Goal: Task Accomplishment & Management: Use online tool/utility

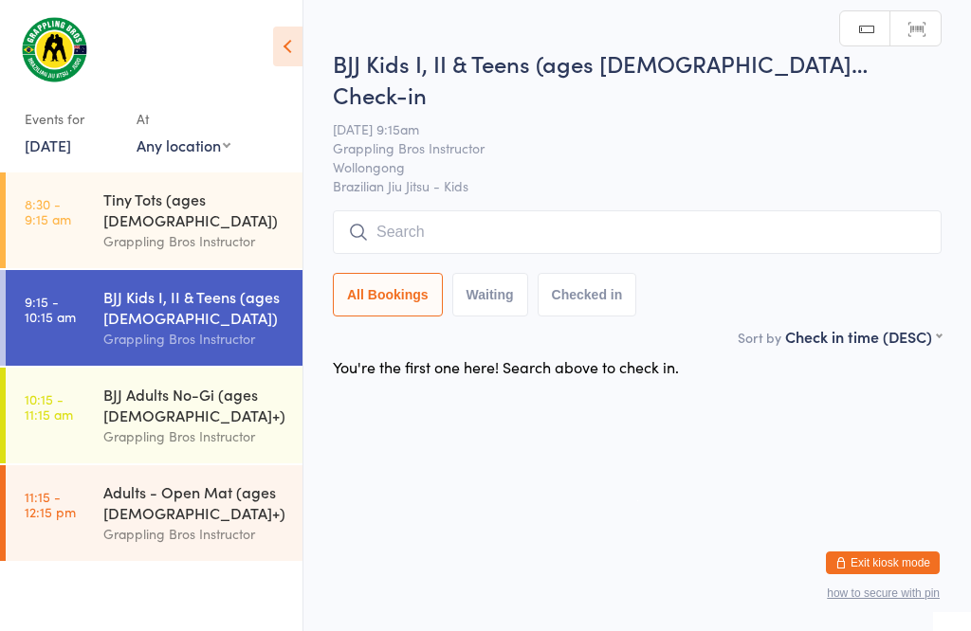
scroll to position [1, 0]
click at [805, 210] on input "search" at bounding box center [637, 232] width 609 height 44
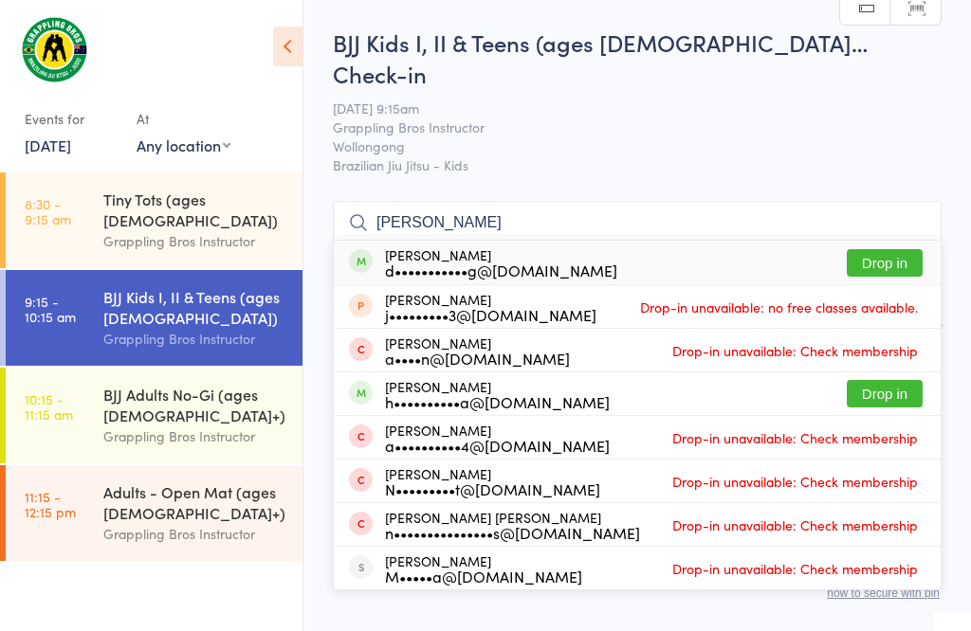
type input "[PERSON_NAME]"
click at [901, 249] on button "Drop in" at bounding box center [885, 262] width 76 height 27
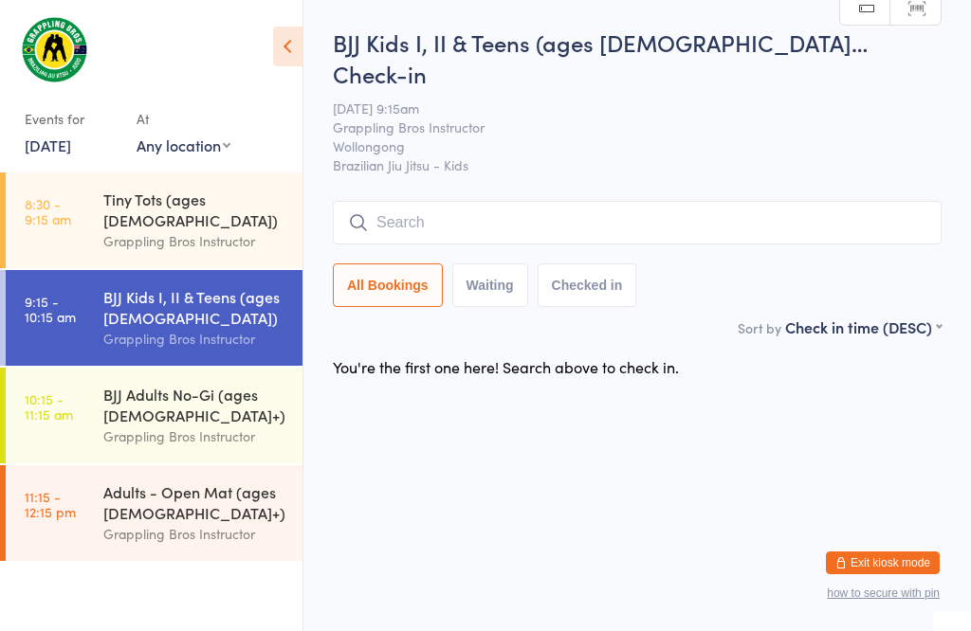
scroll to position [1, 0]
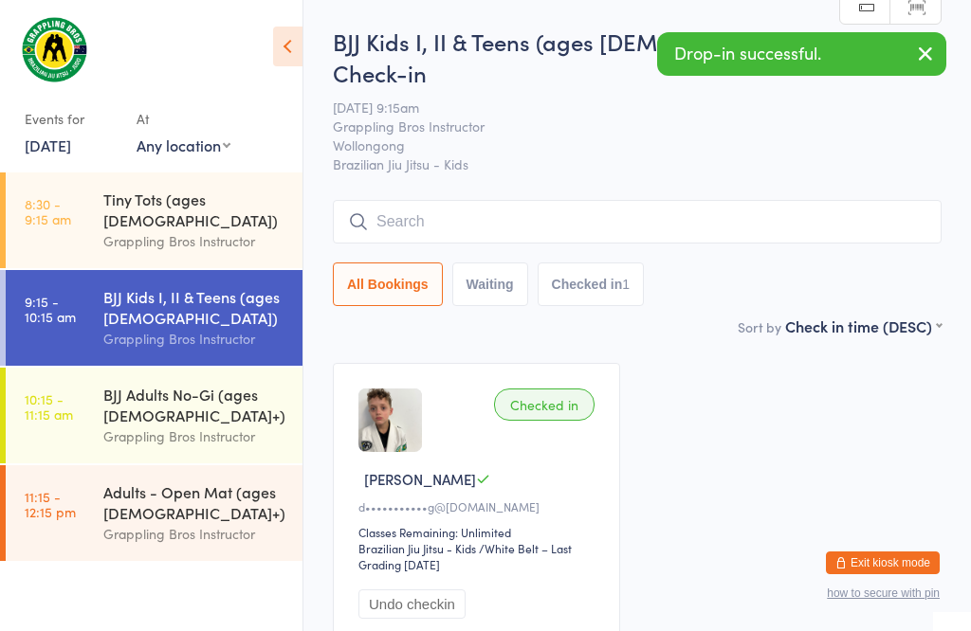
click at [39, 202] on time "8:30 - 9:15 am" at bounding box center [48, 211] width 46 height 30
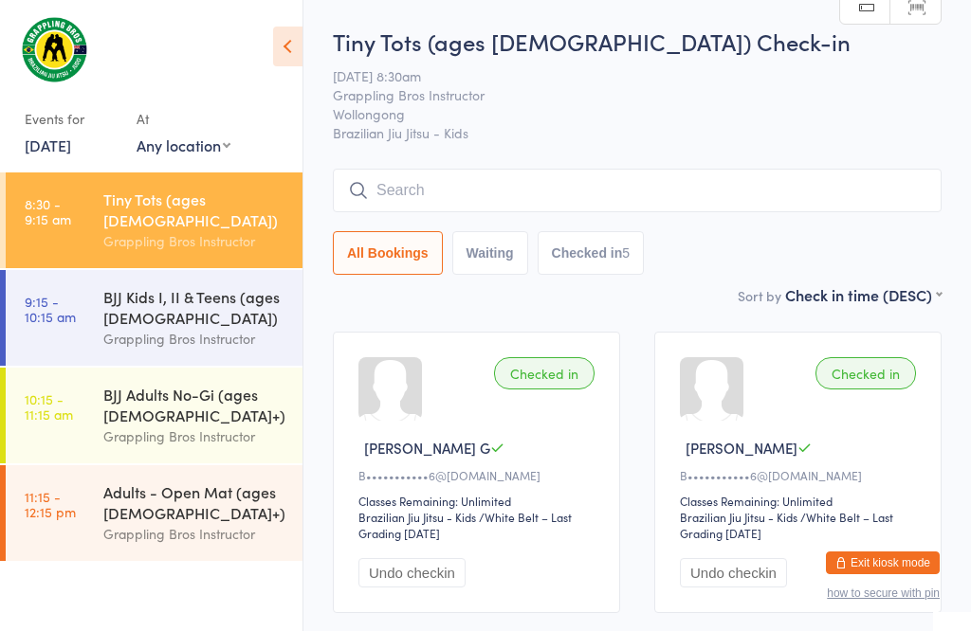
click at [387, 193] on input "search" at bounding box center [637, 191] width 609 height 44
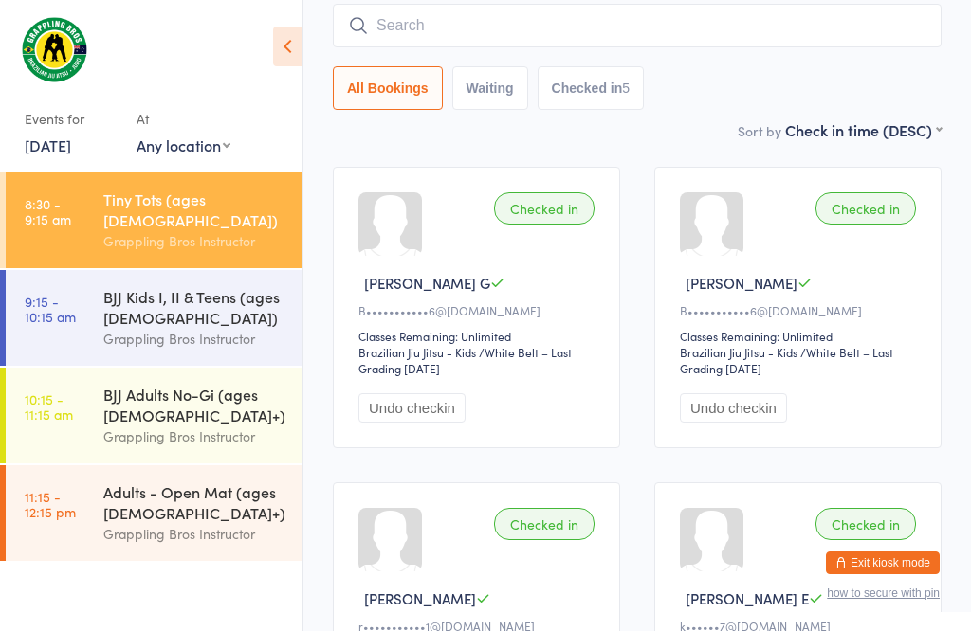
scroll to position [172, 0]
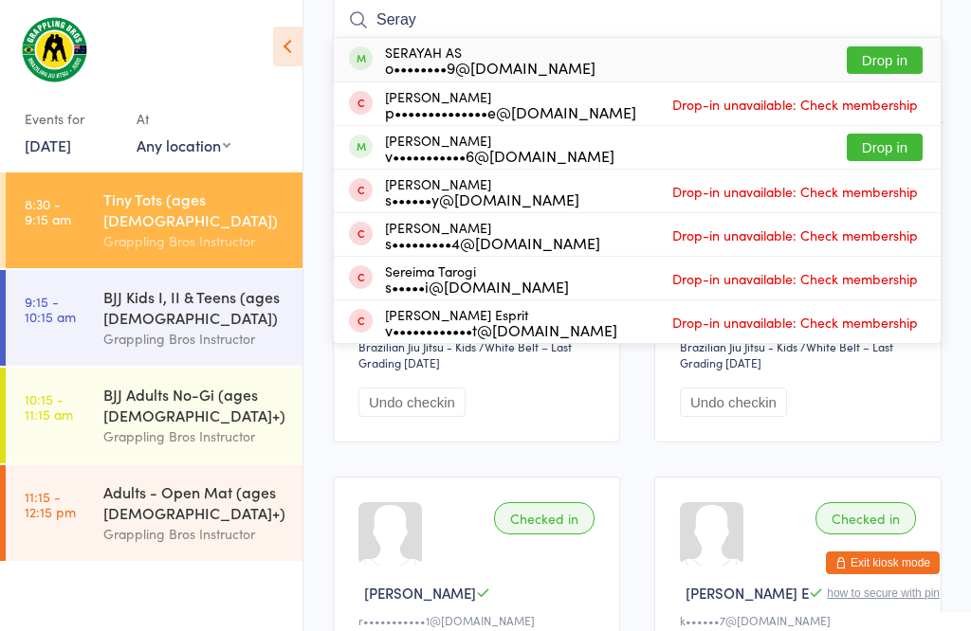
type input "Seray"
click at [858, 49] on button "Drop in" at bounding box center [885, 59] width 76 height 27
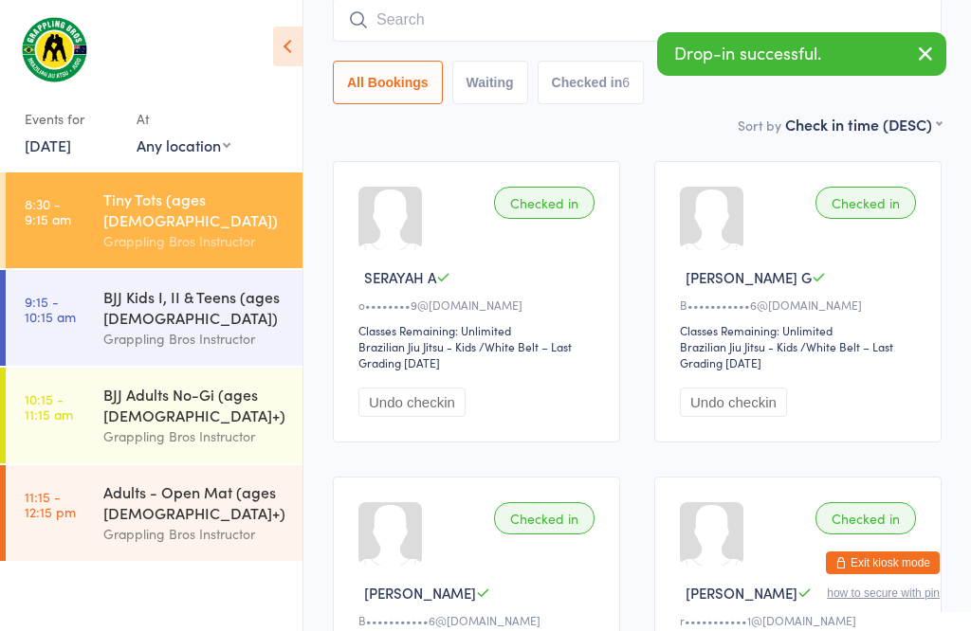
click at [503, 18] on input "search" at bounding box center [637, 20] width 609 height 44
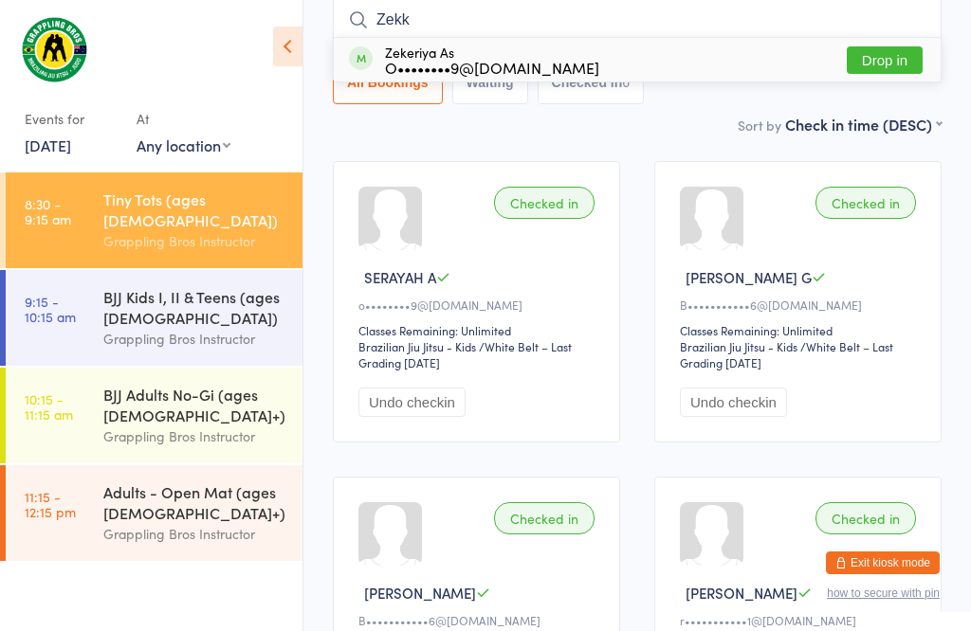
type input "Zekk"
click at [870, 62] on button "Drop in" at bounding box center [885, 59] width 76 height 27
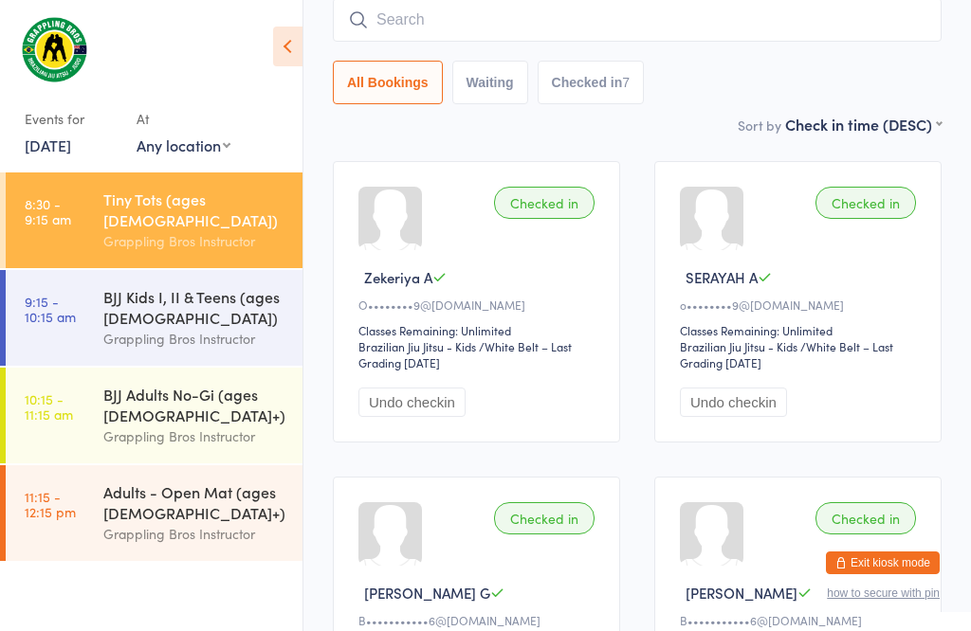
click at [624, 20] on input "search" at bounding box center [637, 20] width 609 height 44
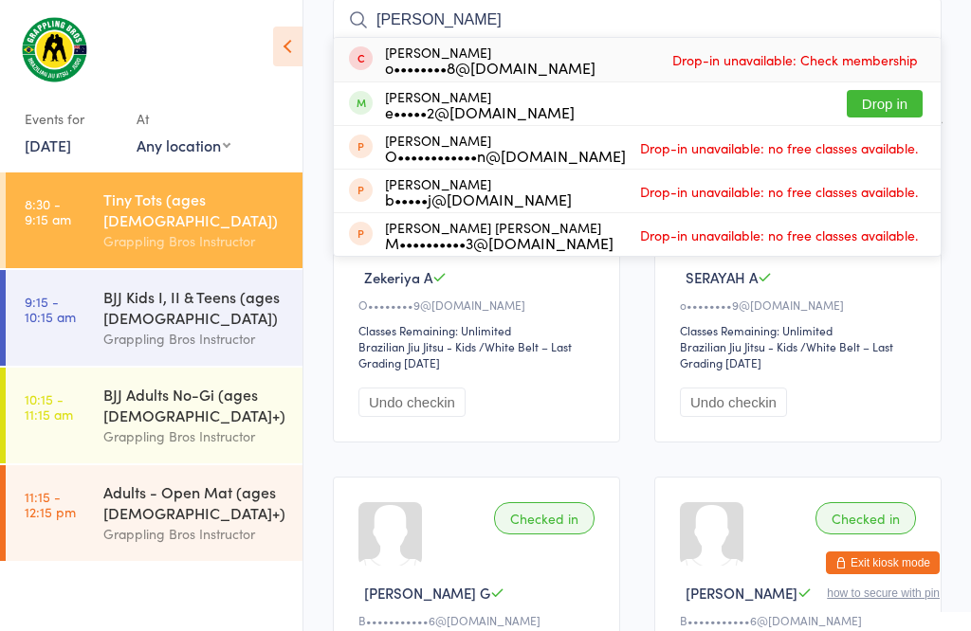
type input "[PERSON_NAME]"
click at [890, 103] on button "Drop in" at bounding box center [885, 103] width 76 height 27
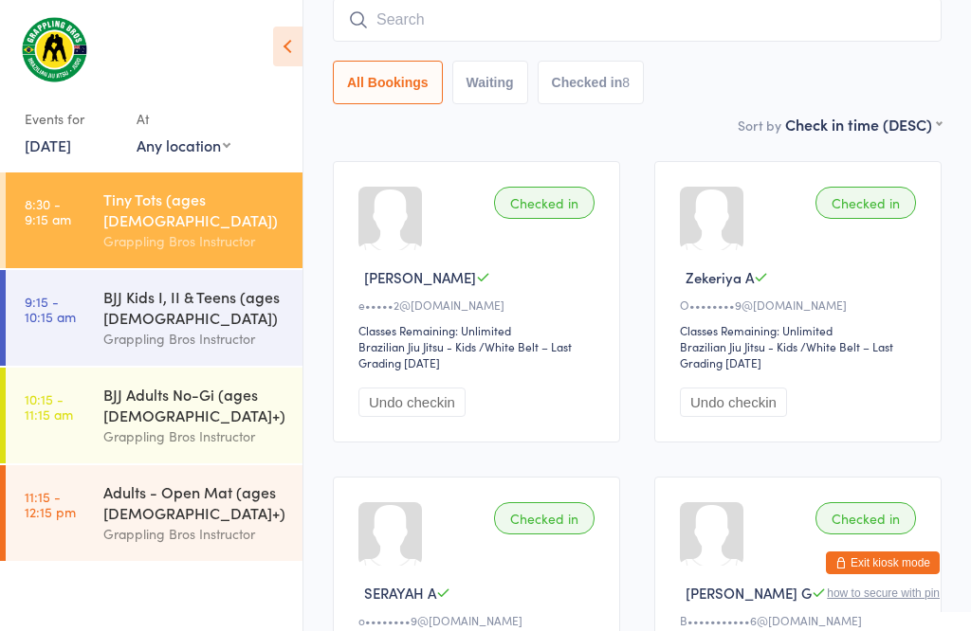
click at [201, 328] on div "Grappling Bros Instructor" at bounding box center [194, 339] width 183 height 22
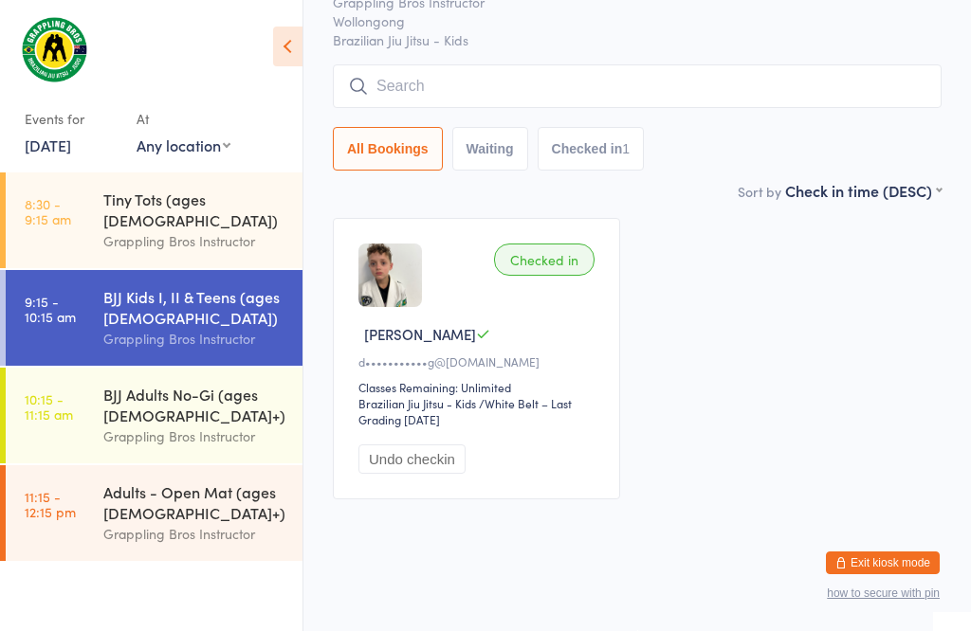
scroll to position [1, 0]
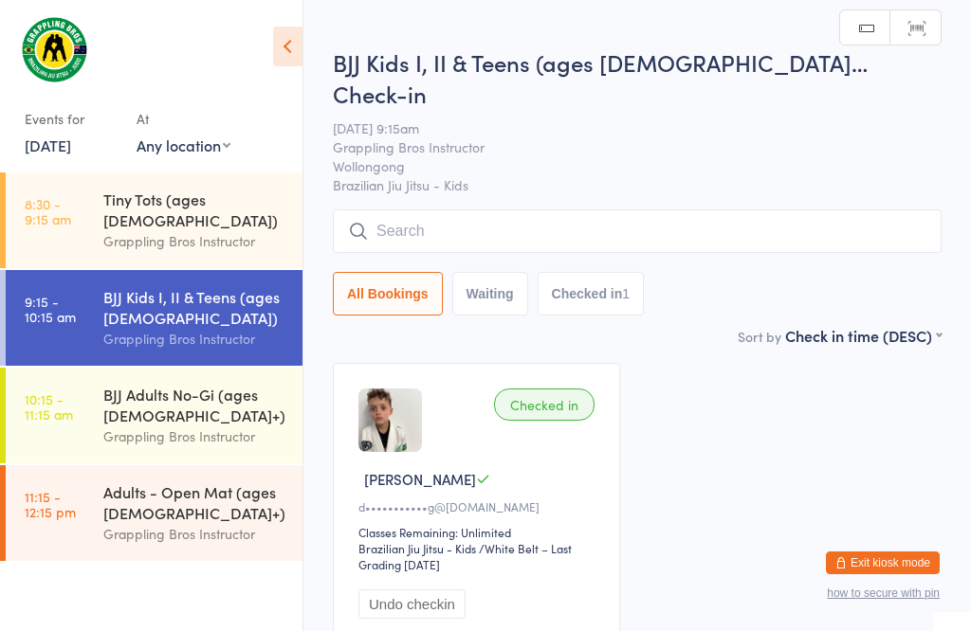
click at [684, 211] on input "search" at bounding box center [637, 232] width 609 height 44
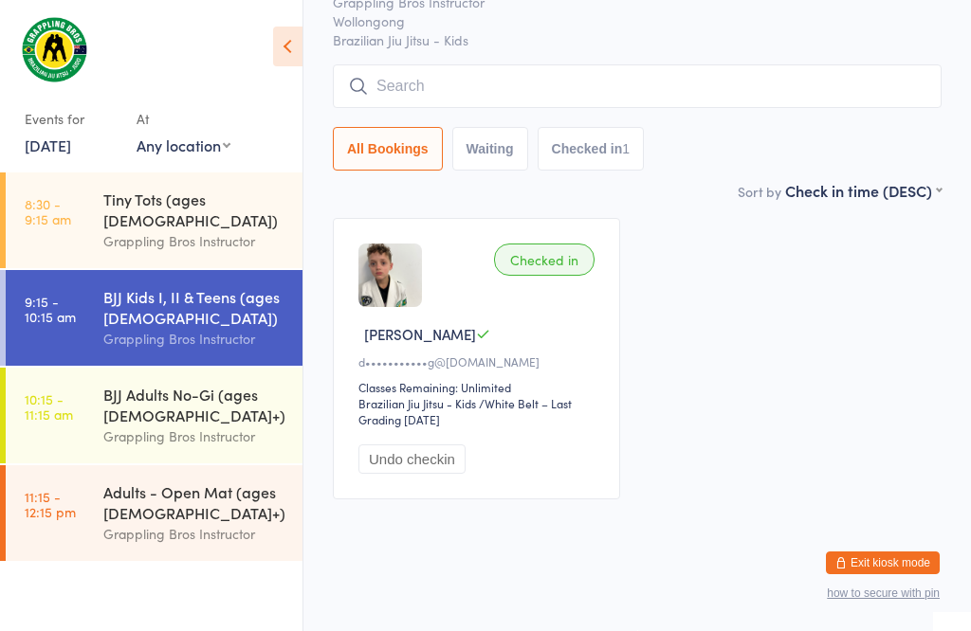
scroll to position [181, 0]
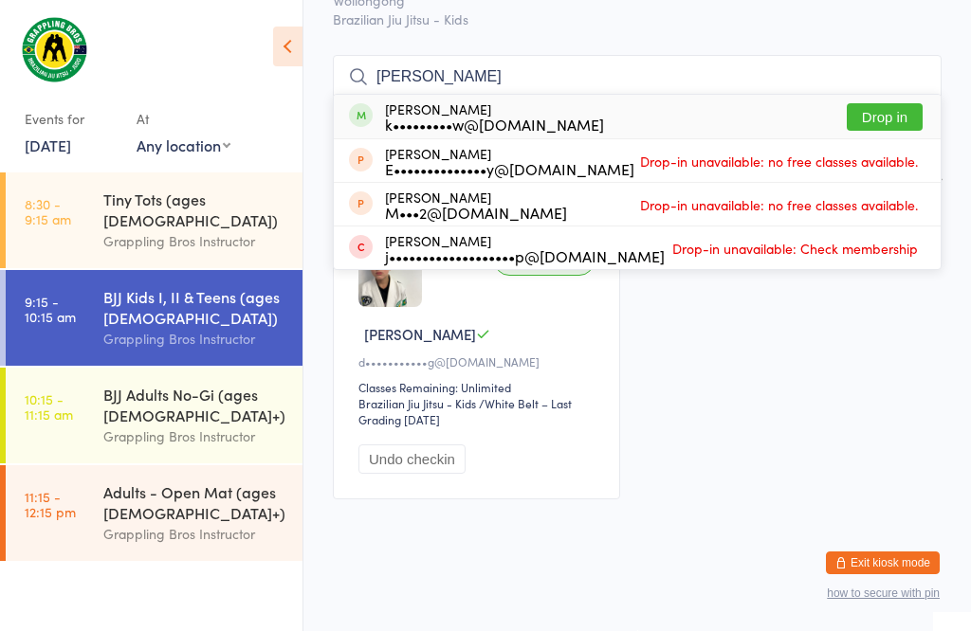
type input "[PERSON_NAME]"
click at [797, 95] on div "[PERSON_NAME] k•••••••••w@[DOMAIN_NAME] Drop in" at bounding box center [637, 117] width 607 height 44
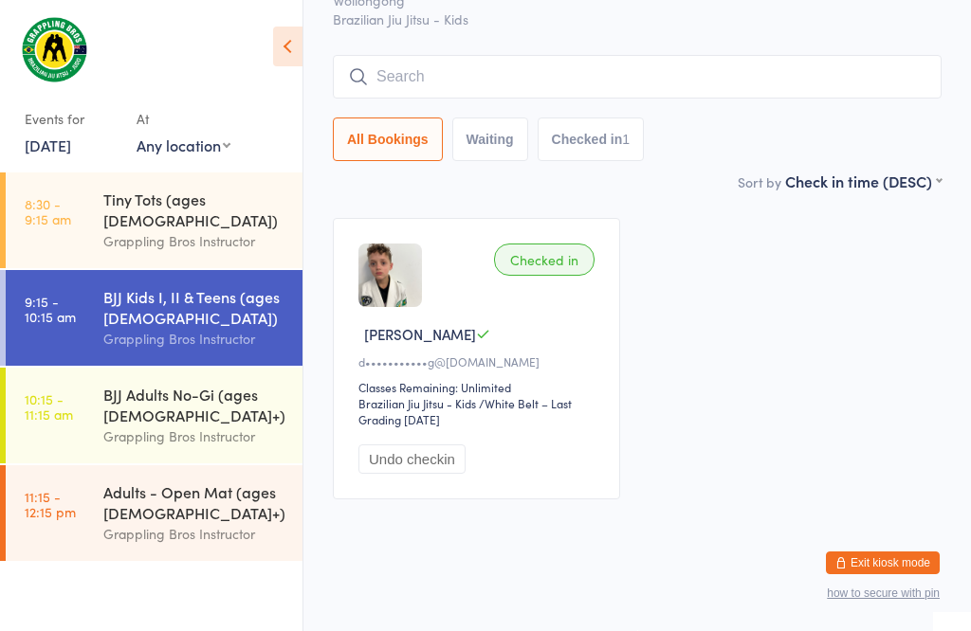
scroll to position [137, 0]
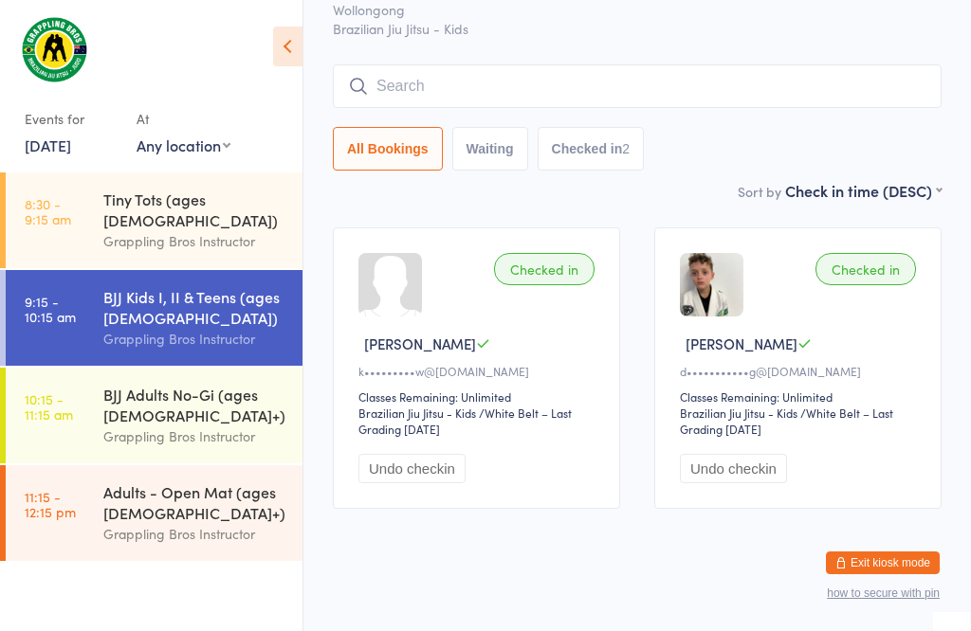
click at [155, 192] on div "Tiny Tots (ages [DEMOGRAPHIC_DATA])" at bounding box center [194, 210] width 183 height 42
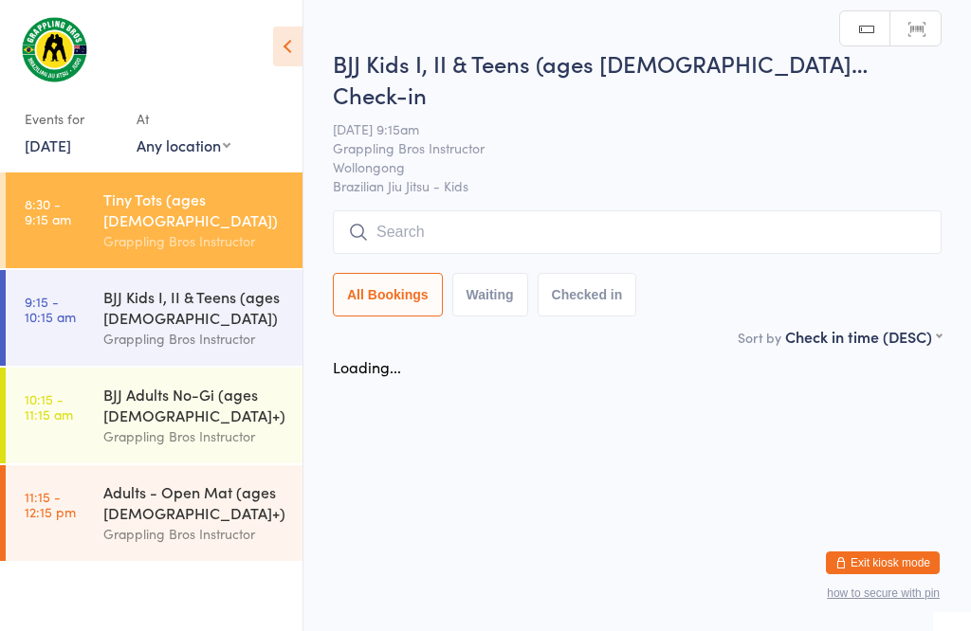
scroll to position [1, 0]
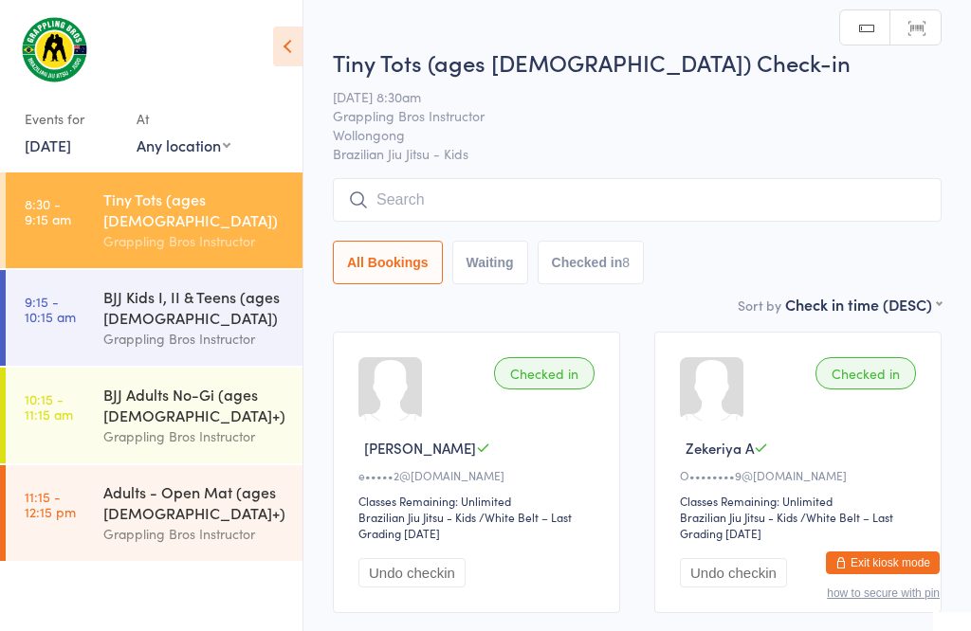
click at [429, 195] on input "search" at bounding box center [637, 200] width 609 height 44
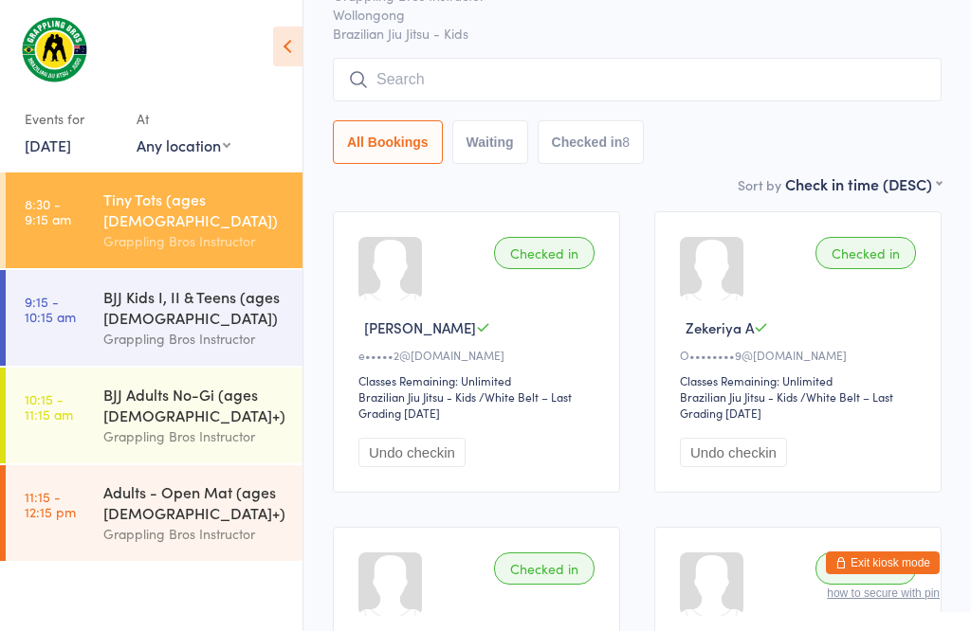
scroll to position [181, 0]
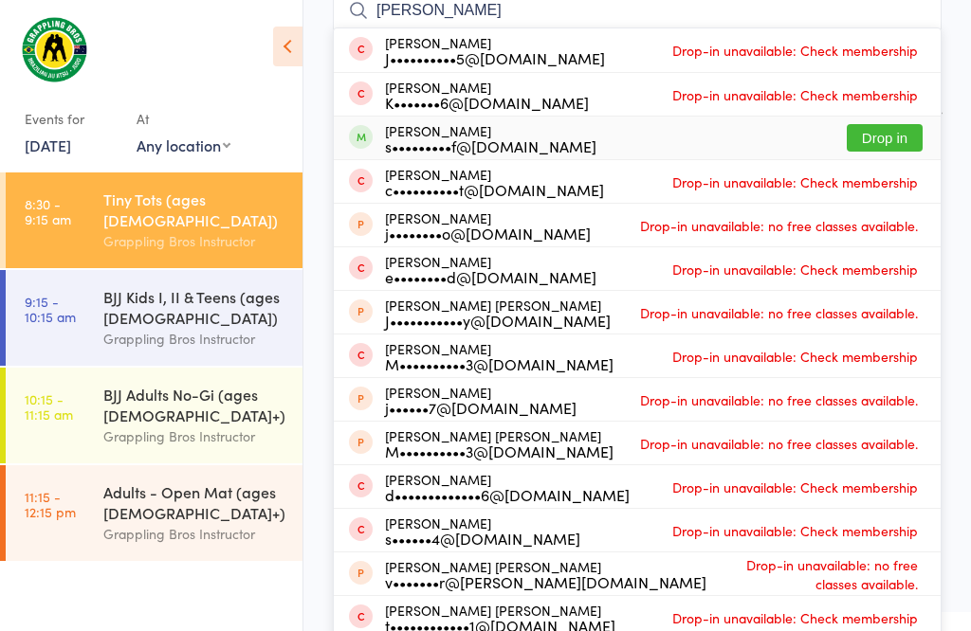
type input "[PERSON_NAME]"
click at [897, 129] on button "Drop in" at bounding box center [885, 137] width 76 height 27
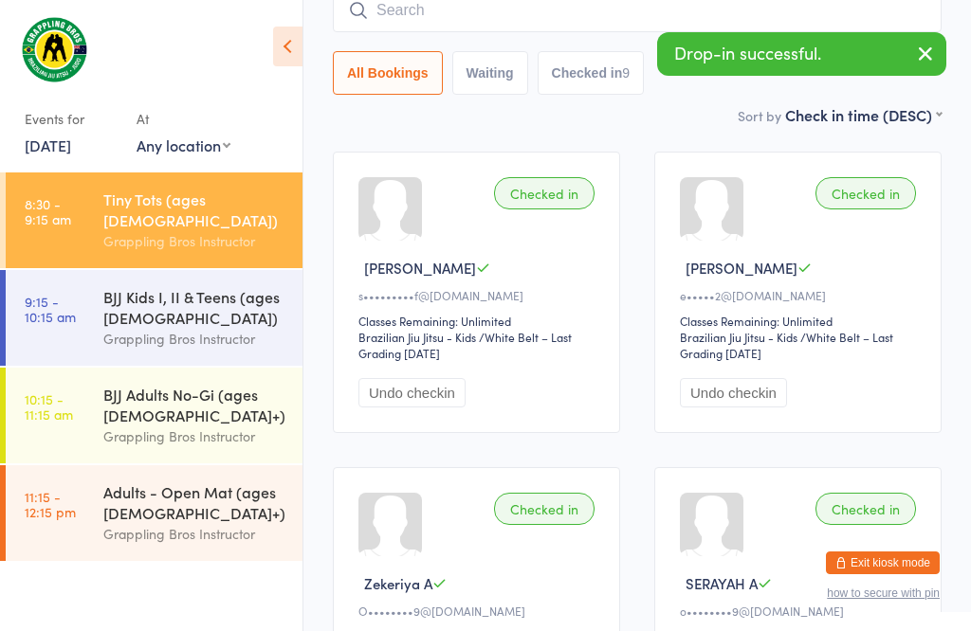
click at [494, 10] on input "search" at bounding box center [637, 11] width 609 height 44
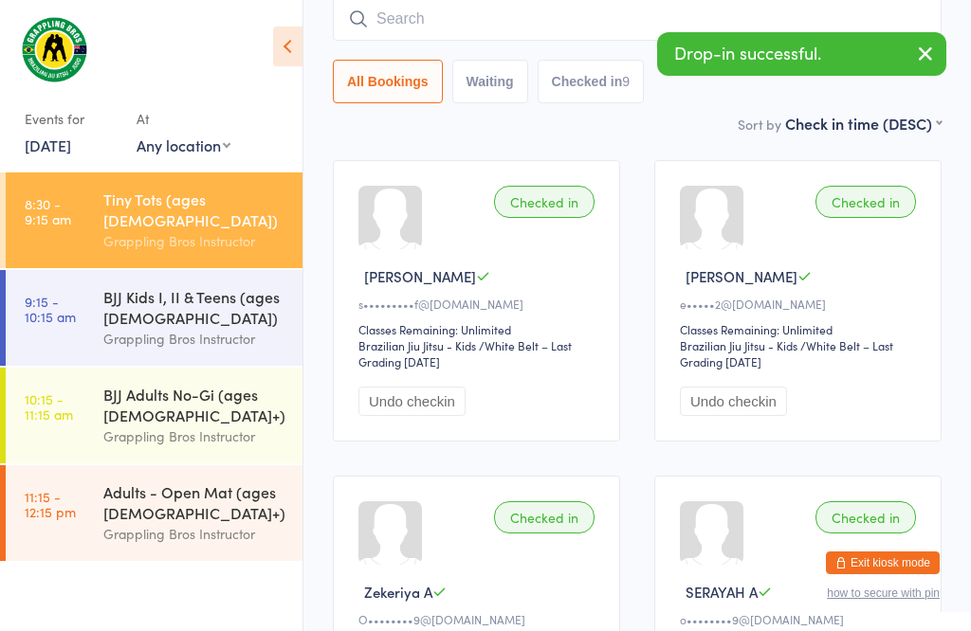
scroll to position [172, 0]
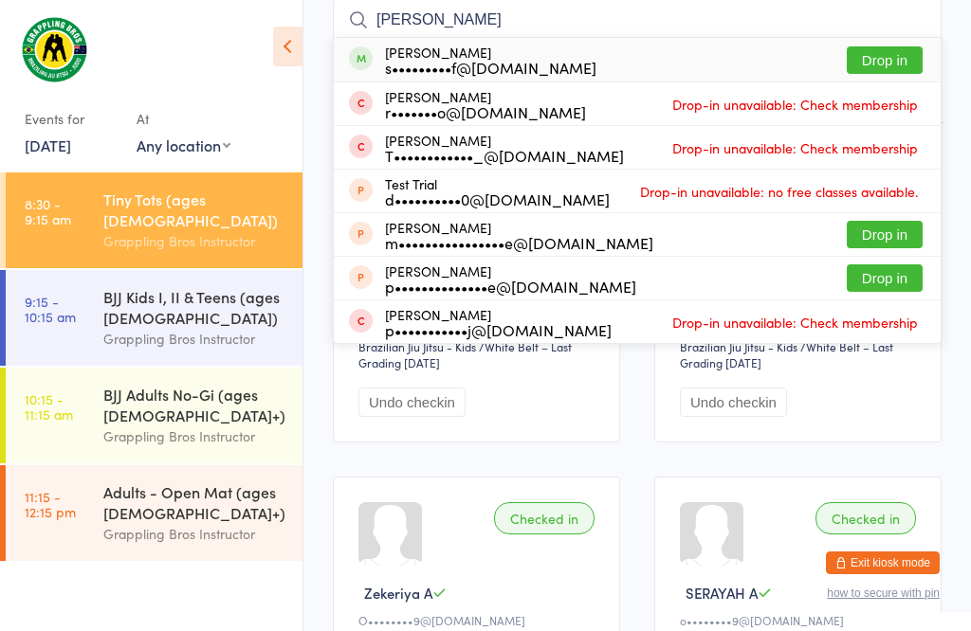
type input "[PERSON_NAME]"
click at [900, 49] on button "Drop in" at bounding box center [885, 59] width 76 height 27
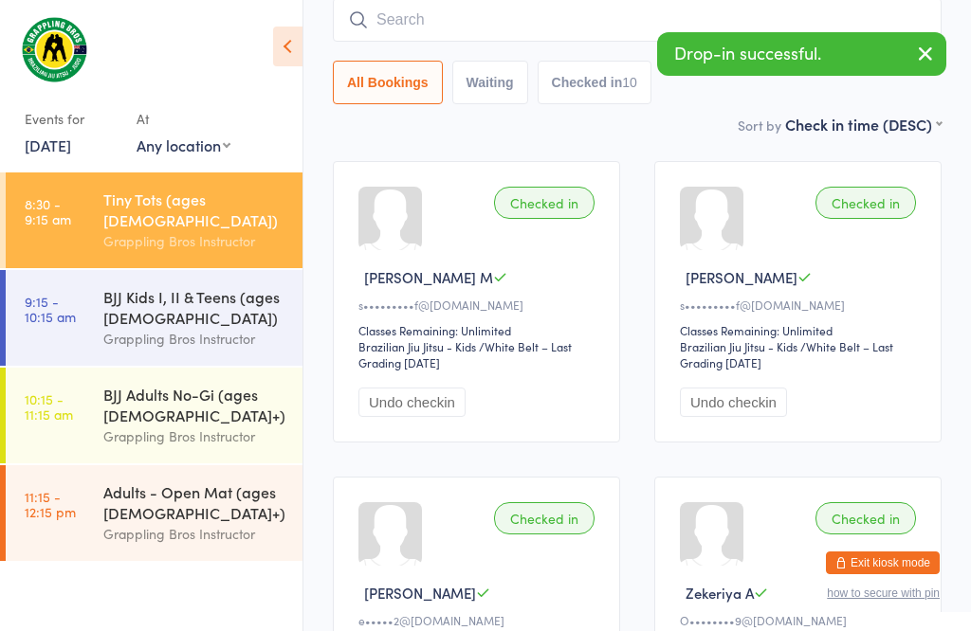
click at [185, 287] on div "BJJ Kids I, II & Teens (ages [DEMOGRAPHIC_DATA])" at bounding box center [194, 307] width 183 height 42
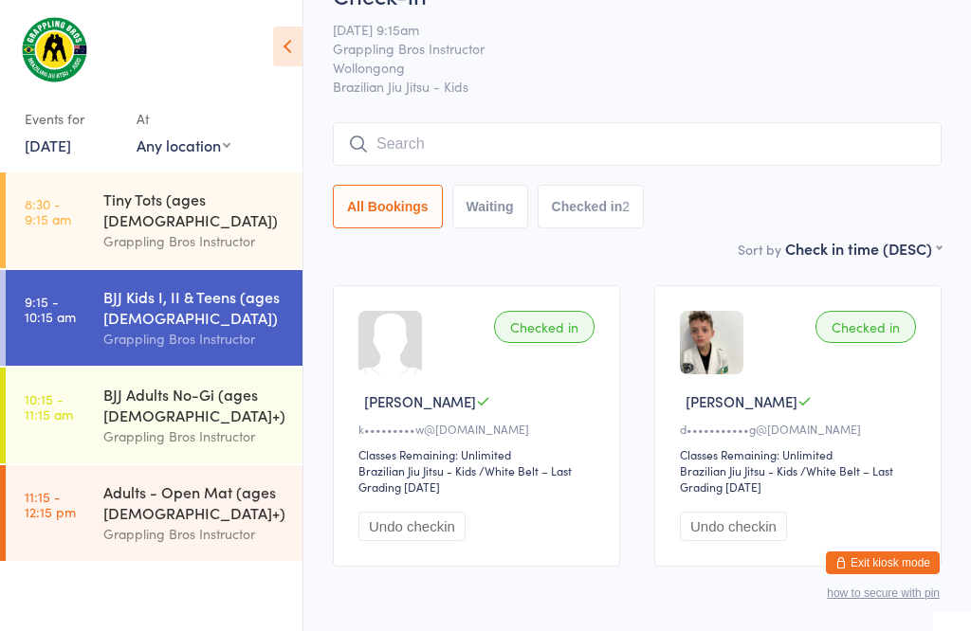
scroll to position [77, 0]
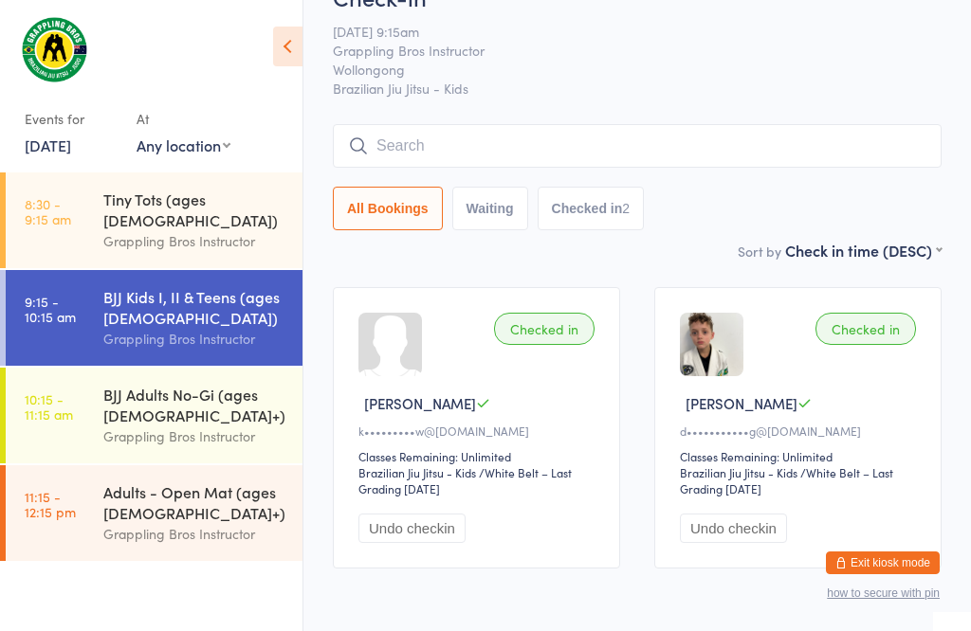
click at [234, 426] on div "Grappling Bros Instructor" at bounding box center [194, 437] width 183 height 22
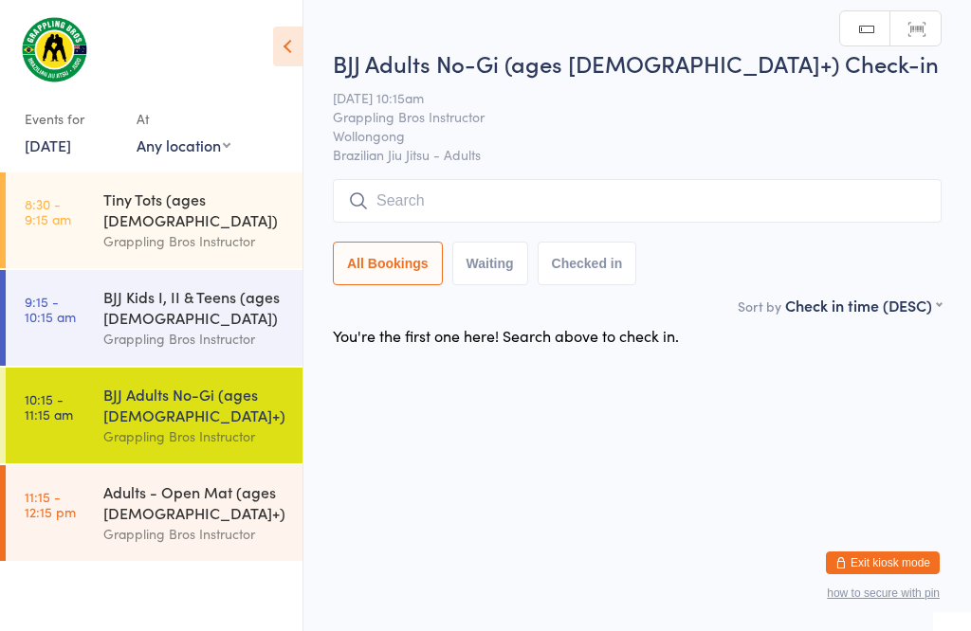
scroll to position [1, 0]
click at [757, 189] on input "search" at bounding box center [637, 201] width 609 height 44
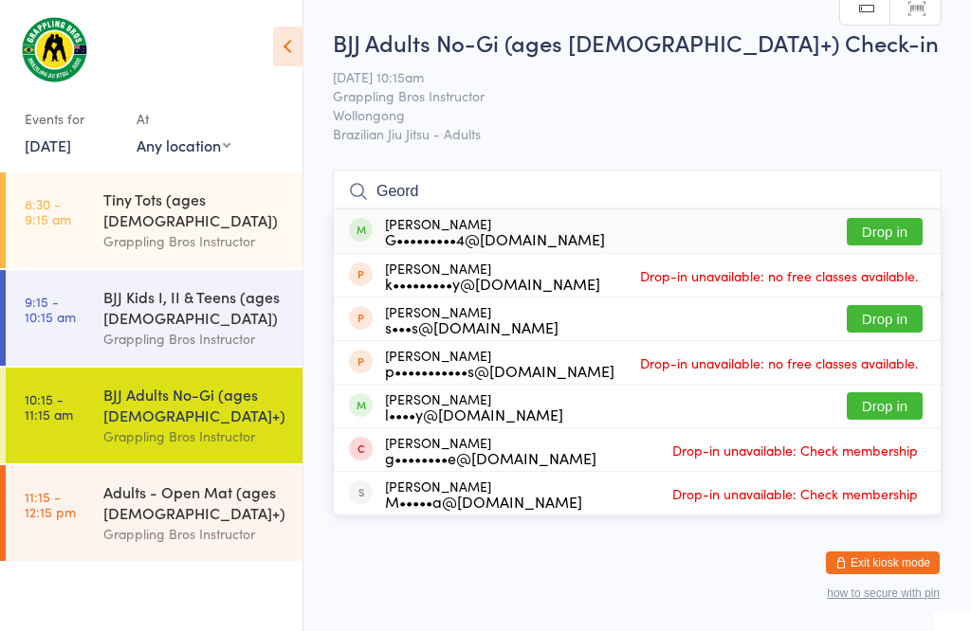
type input "Geord"
click at [907, 218] on button "Drop in" at bounding box center [885, 231] width 76 height 27
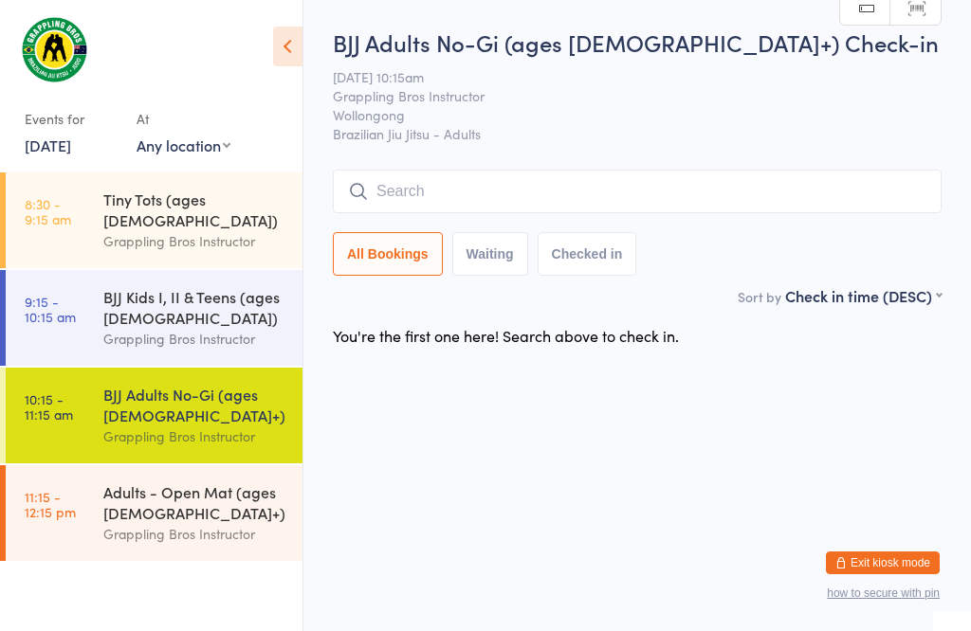
scroll to position [1, 0]
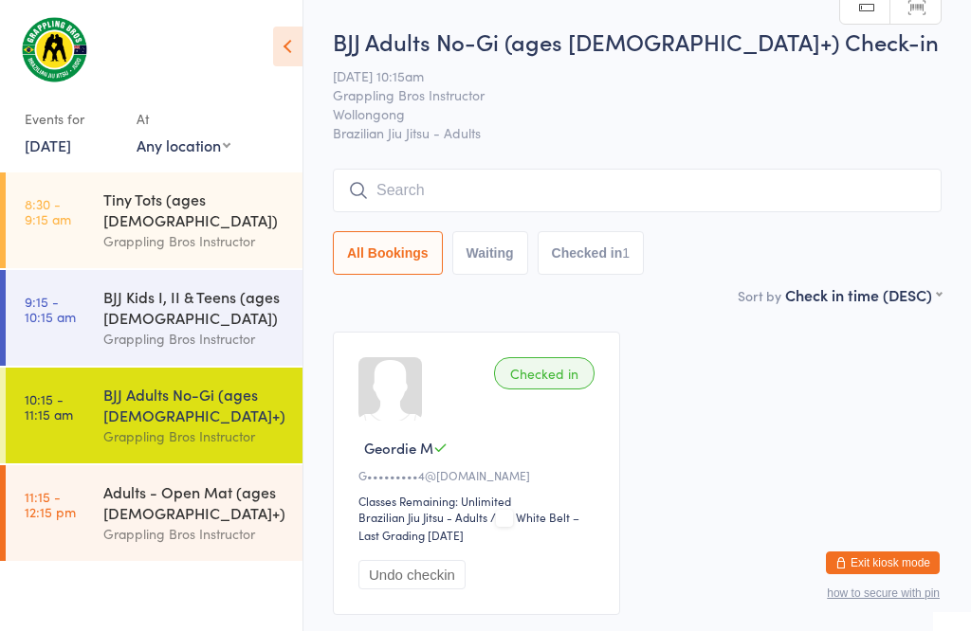
click at [783, 178] on input "search" at bounding box center [637, 191] width 609 height 44
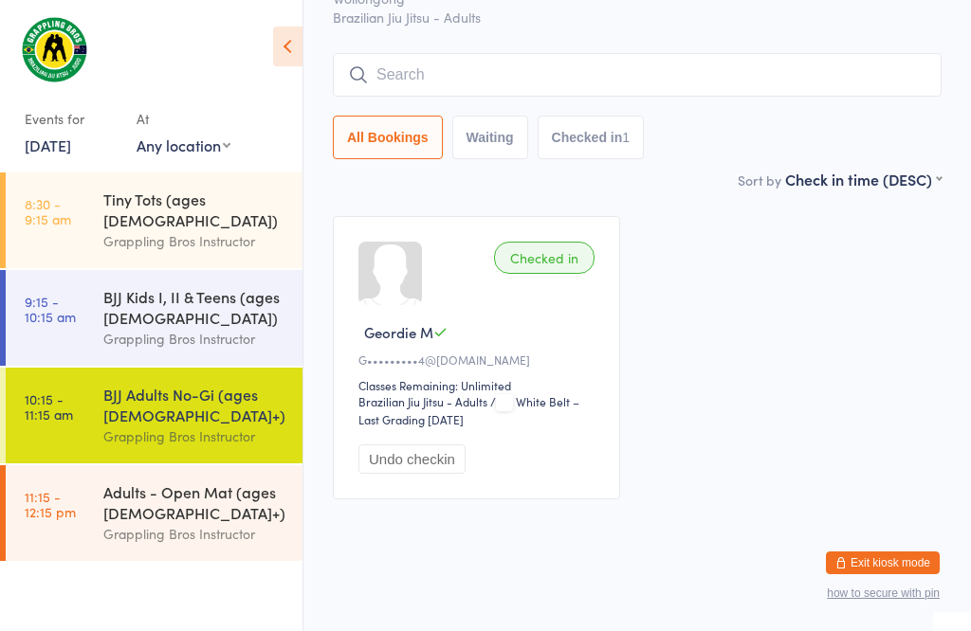
scroll to position [172, 0]
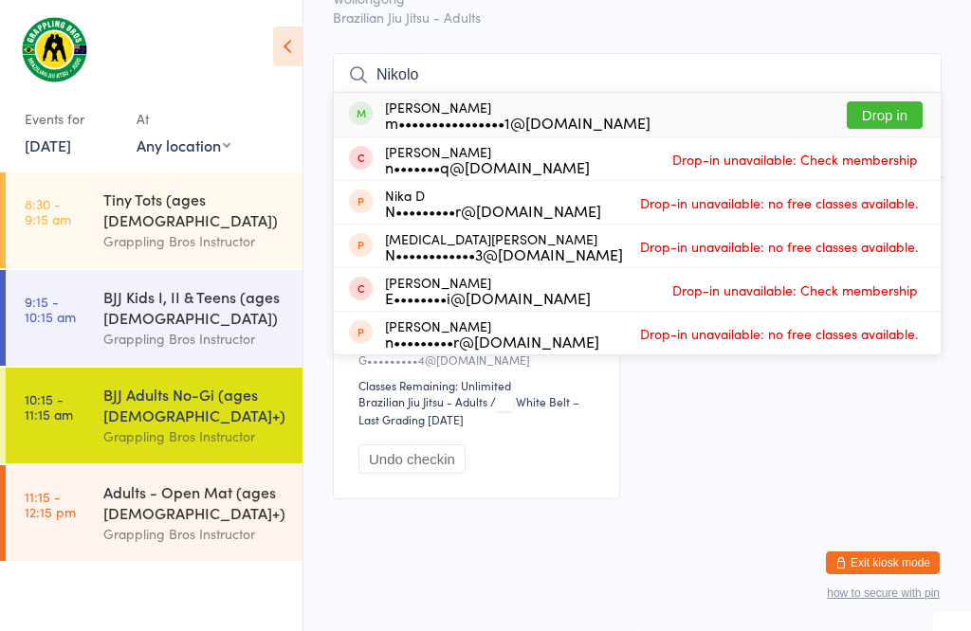
type input "Nikolo"
click at [867, 101] on button "Drop in" at bounding box center [885, 114] width 76 height 27
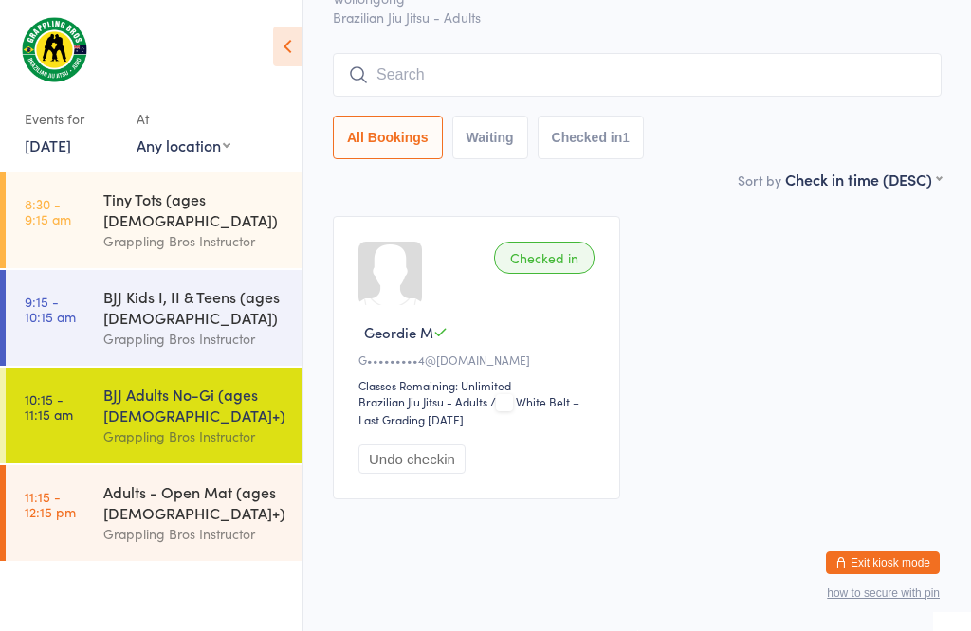
scroll to position [137, 0]
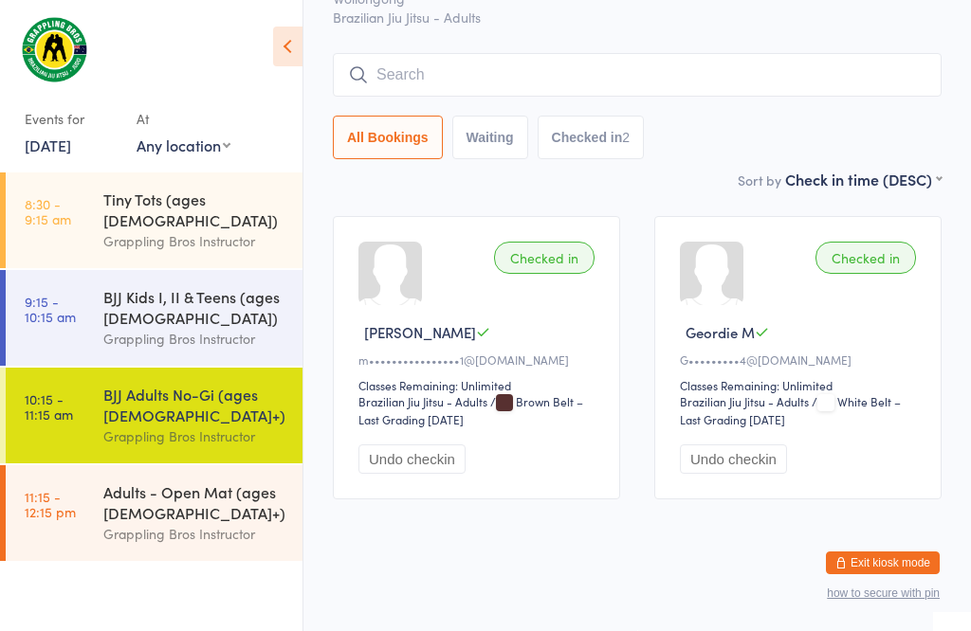
click at [558, 53] on input "search" at bounding box center [637, 75] width 609 height 44
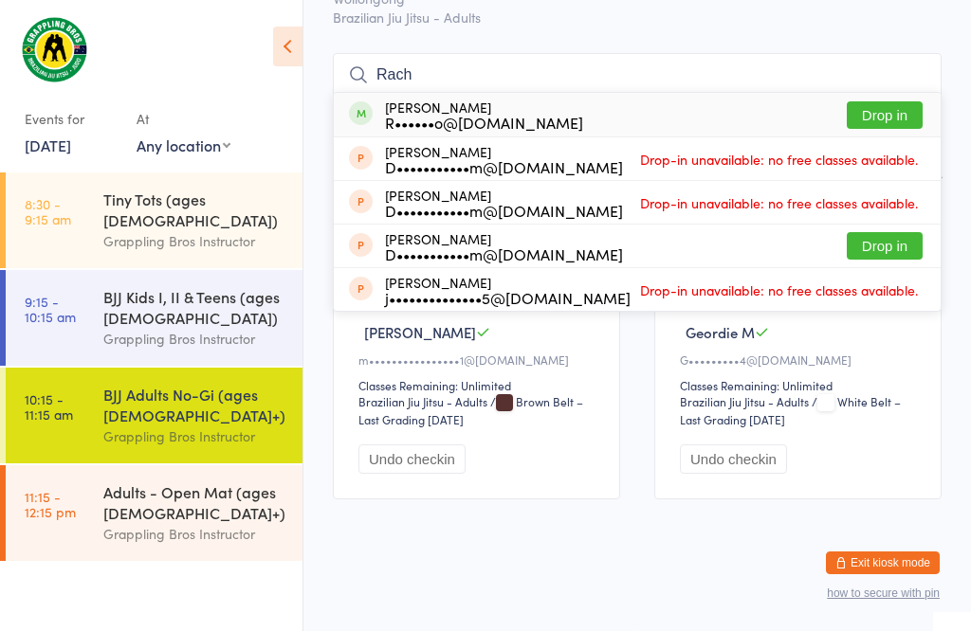
type input "Rach"
click at [898, 101] on button "Drop in" at bounding box center [885, 114] width 76 height 27
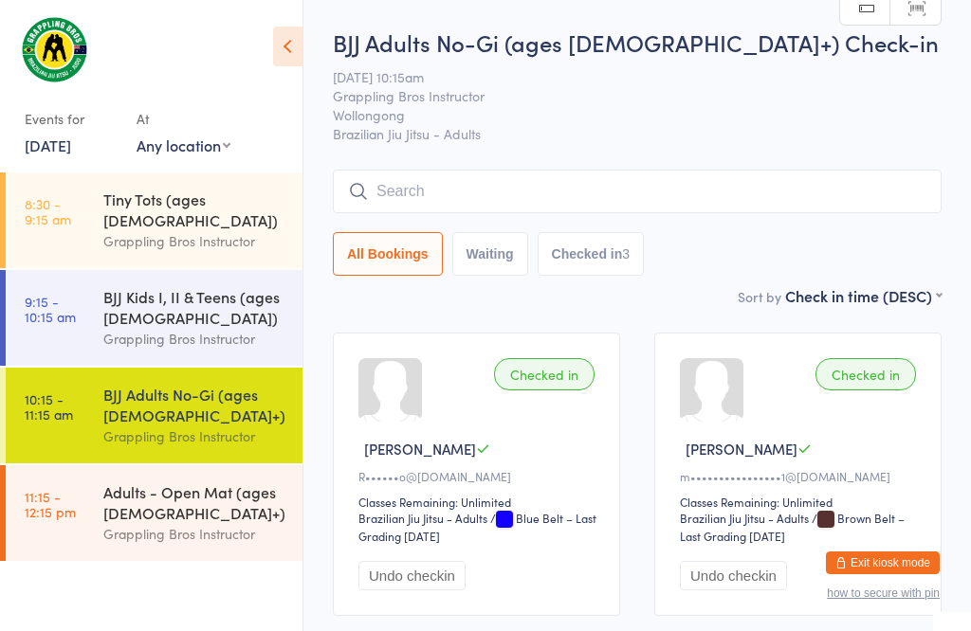
scroll to position [0, 0]
click at [585, 173] on input "search" at bounding box center [637, 192] width 609 height 44
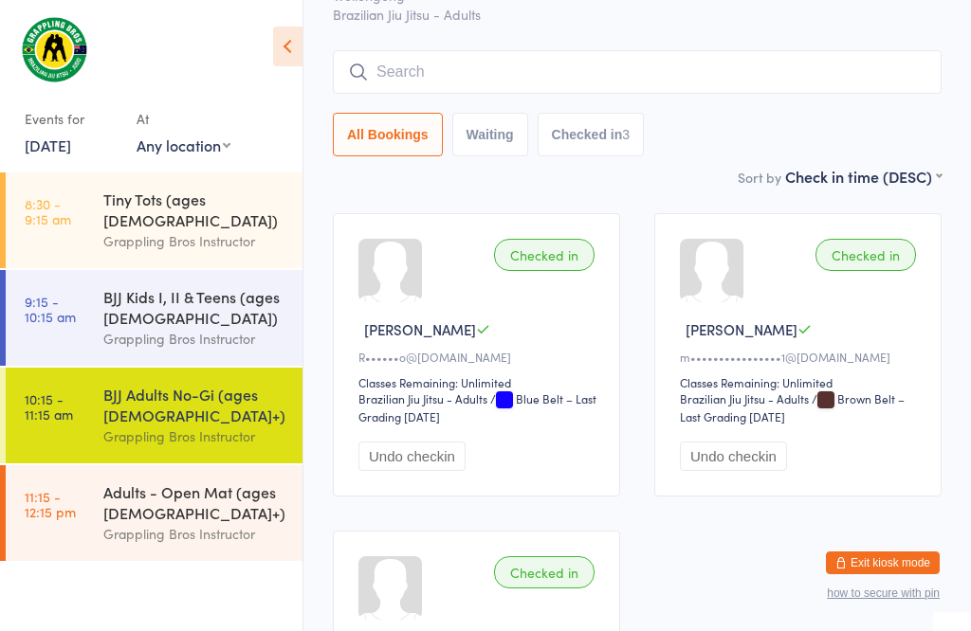
scroll to position [172, 0]
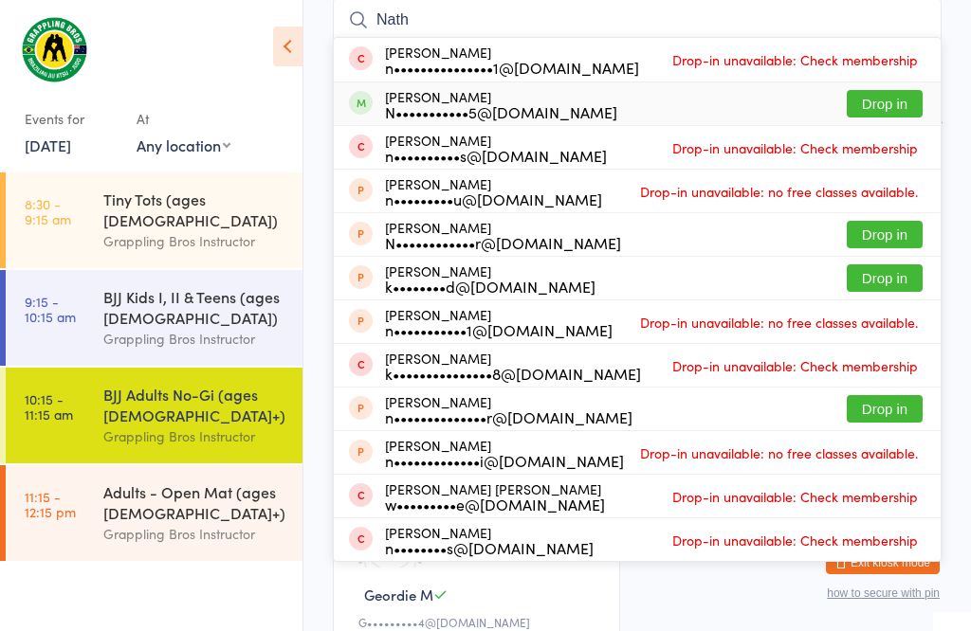
type input "Nath"
click at [889, 115] on button "Drop in" at bounding box center [885, 103] width 76 height 27
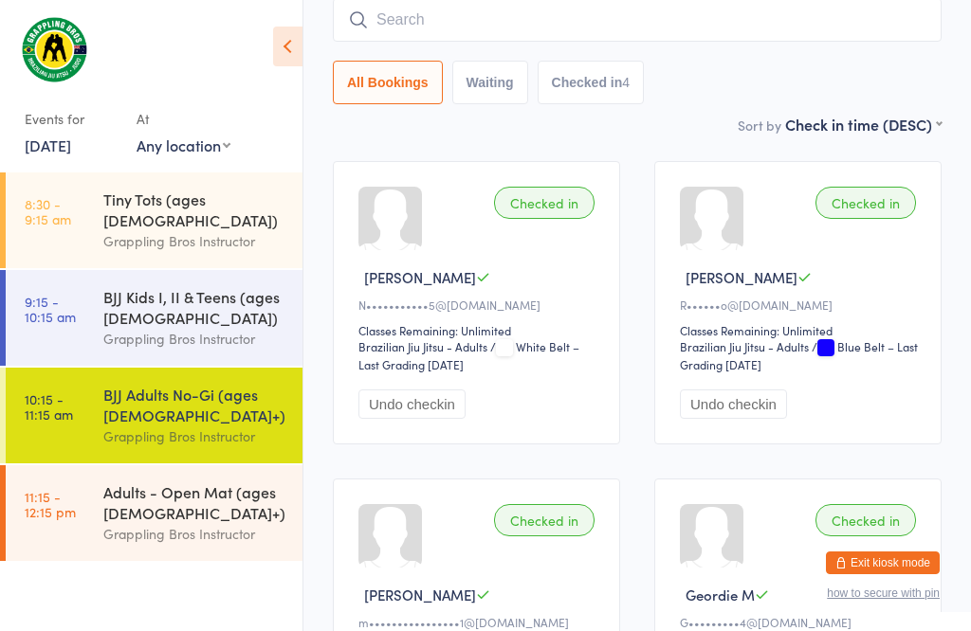
click at [185, 398] on div "BJJ Adults No-Gi (ages [DEMOGRAPHIC_DATA]+)" at bounding box center [194, 405] width 183 height 42
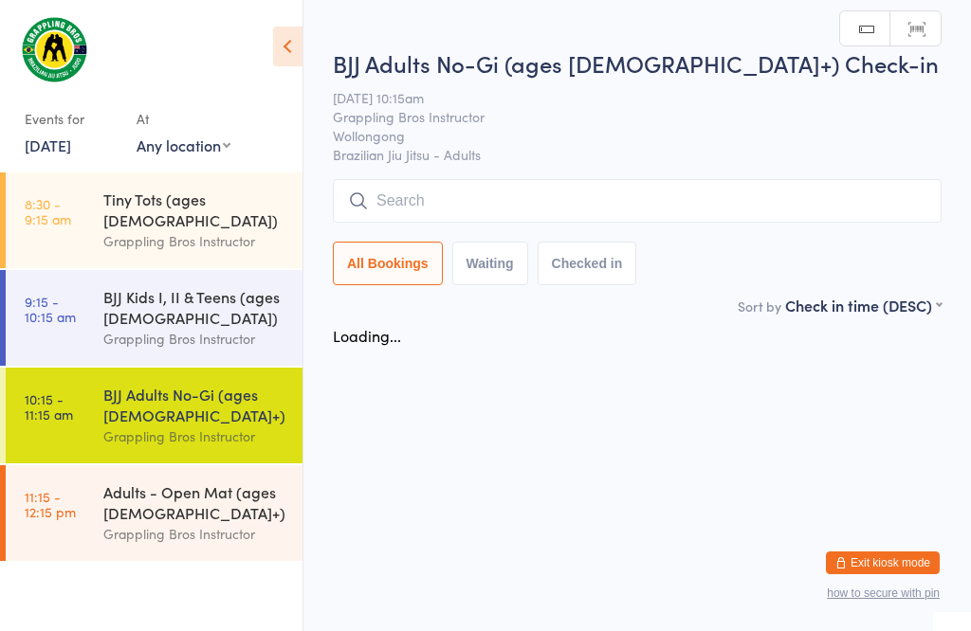
scroll to position [1, 0]
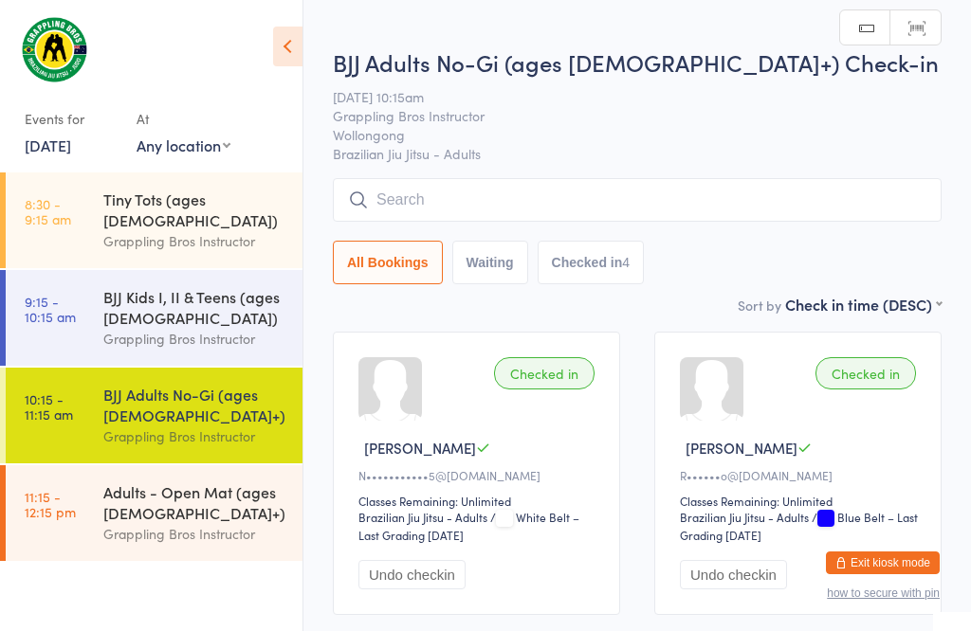
click at [721, 191] on input "search" at bounding box center [637, 200] width 609 height 44
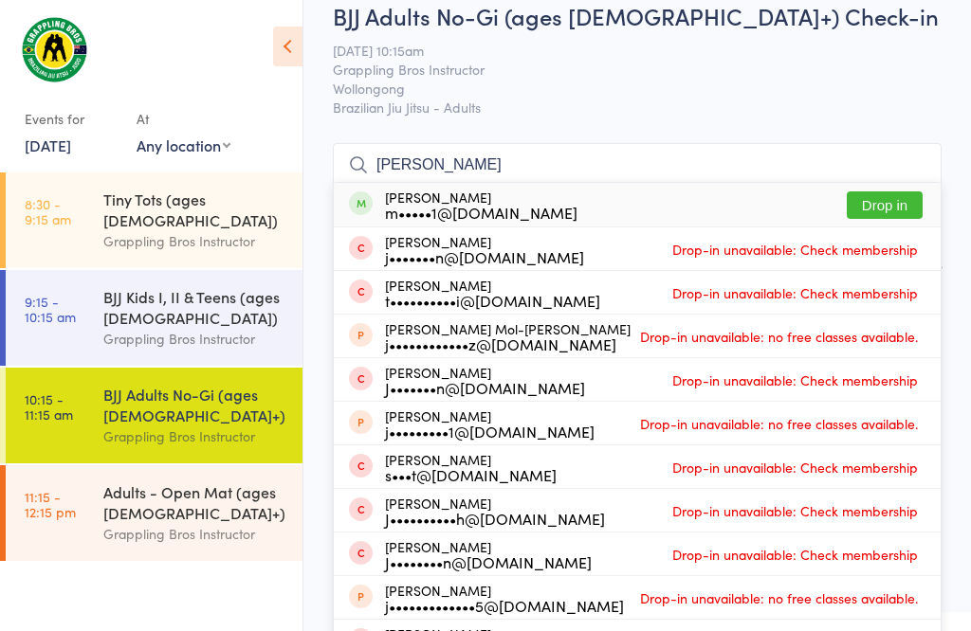
scroll to position [30, 0]
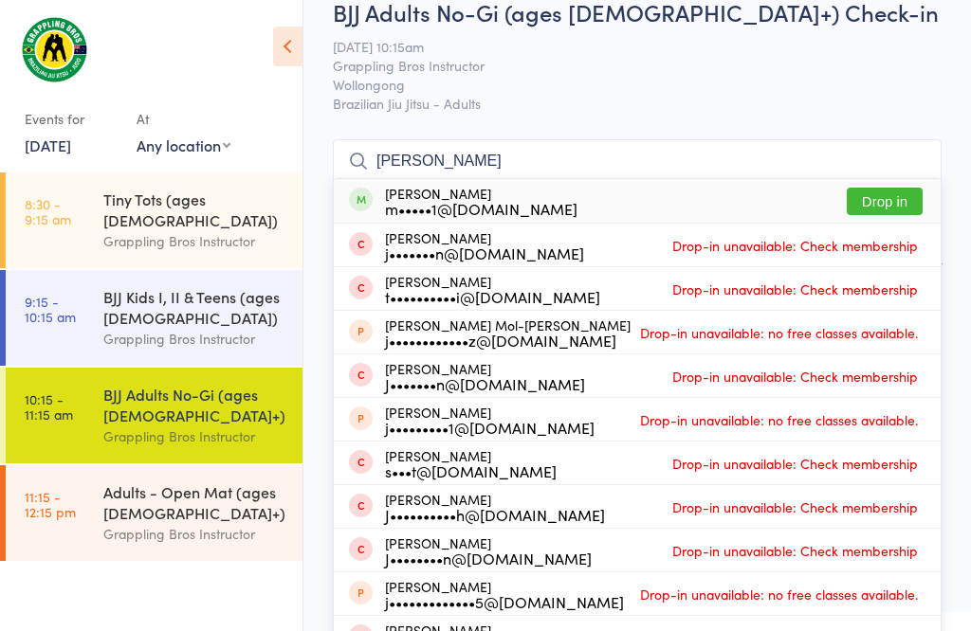
type input "[PERSON_NAME]"
click at [910, 192] on button "Drop in" at bounding box center [885, 201] width 76 height 27
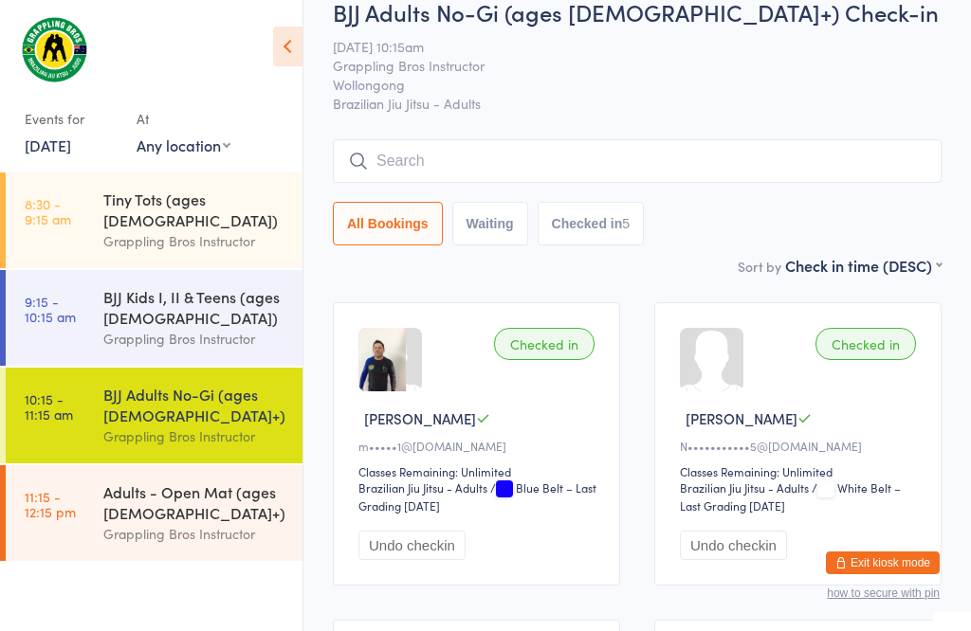
click at [681, 162] on input "search" at bounding box center [637, 161] width 609 height 44
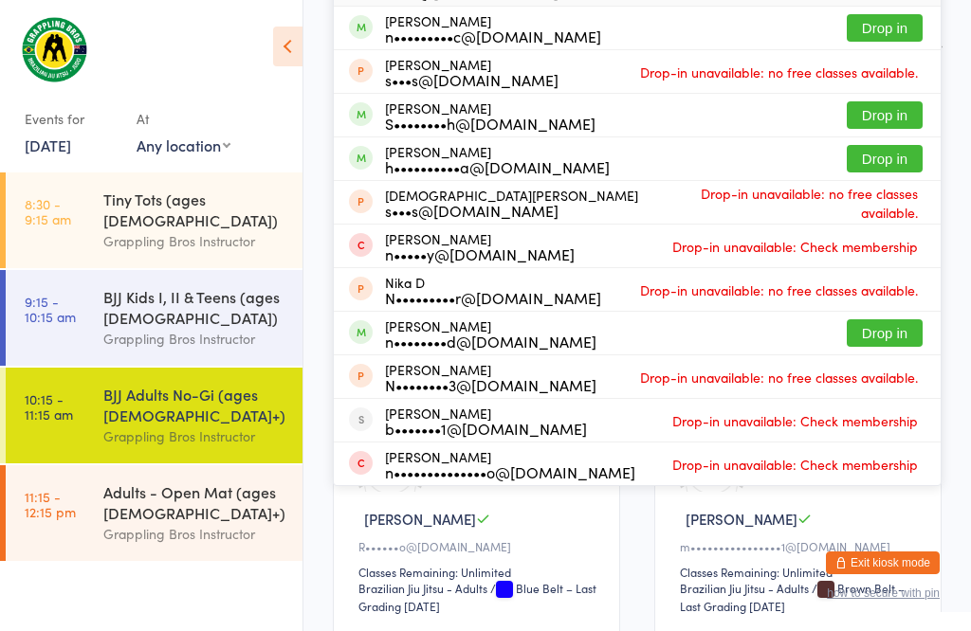
scroll to position [253, 0]
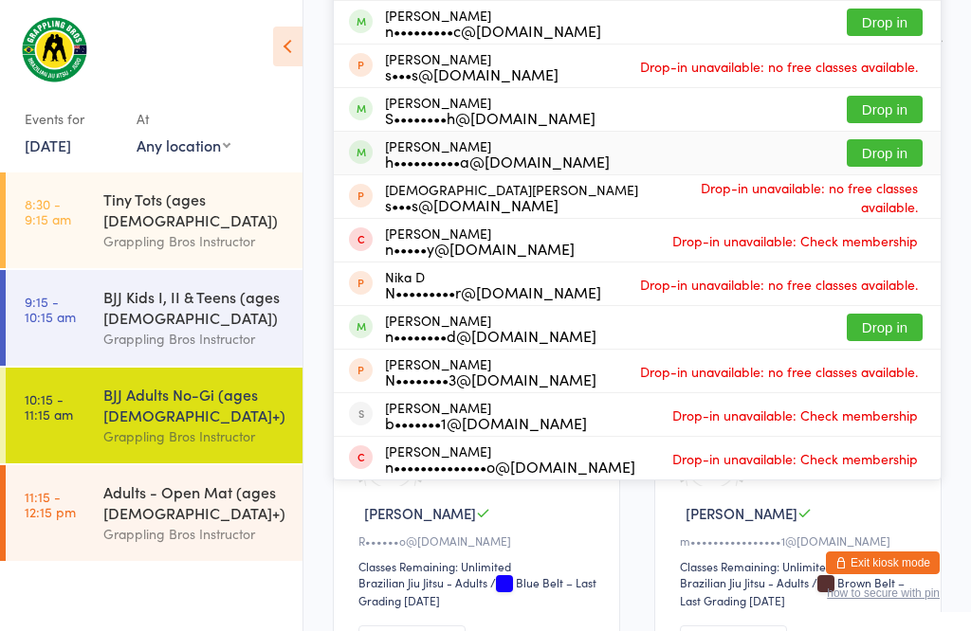
type input "[PERSON_NAME]"
click at [887, 149] on button "Drop in" at bounding box center [885, 152] width 76 height 27
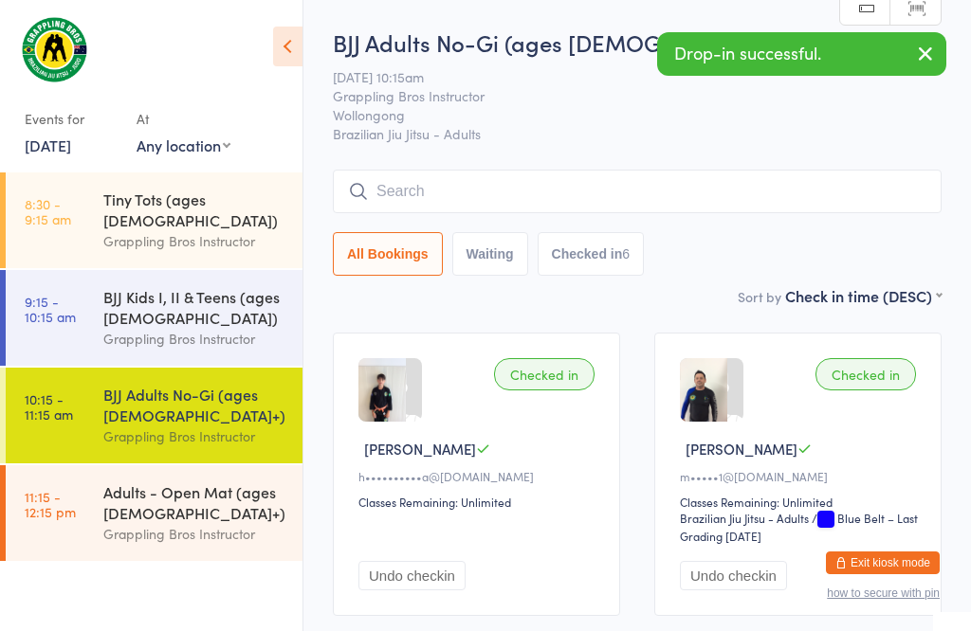
scroll to position [0, 0]
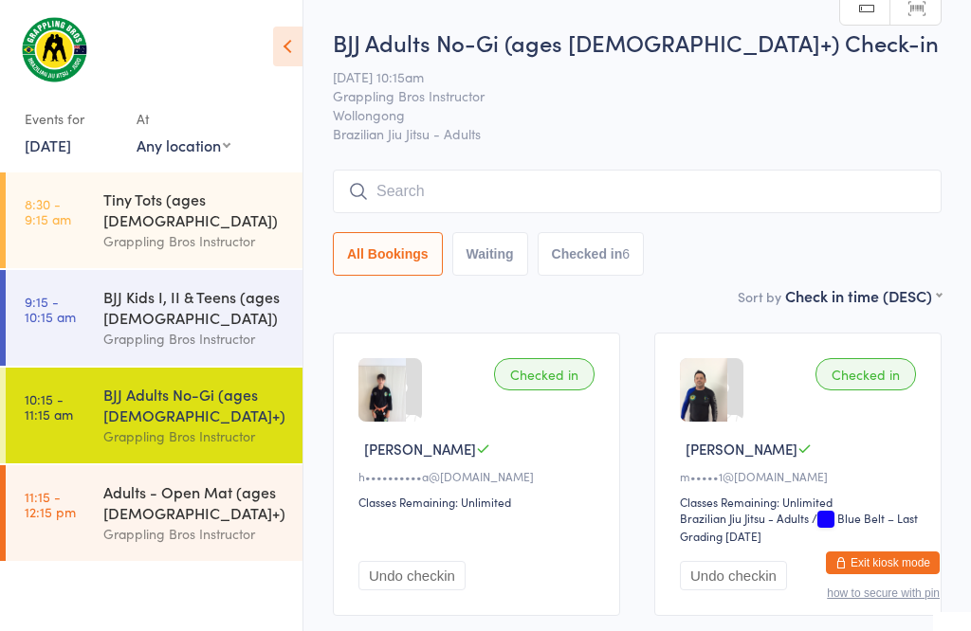
click at [404, 192] on input "search" at bounding box center [637, 192] width 609 height 44
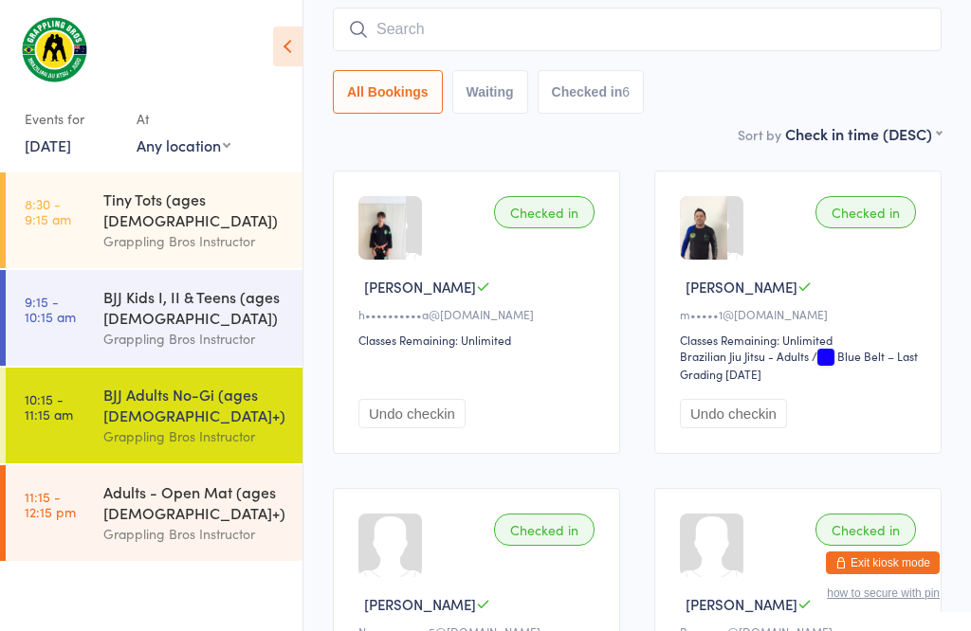
scroll to position [172, 0]
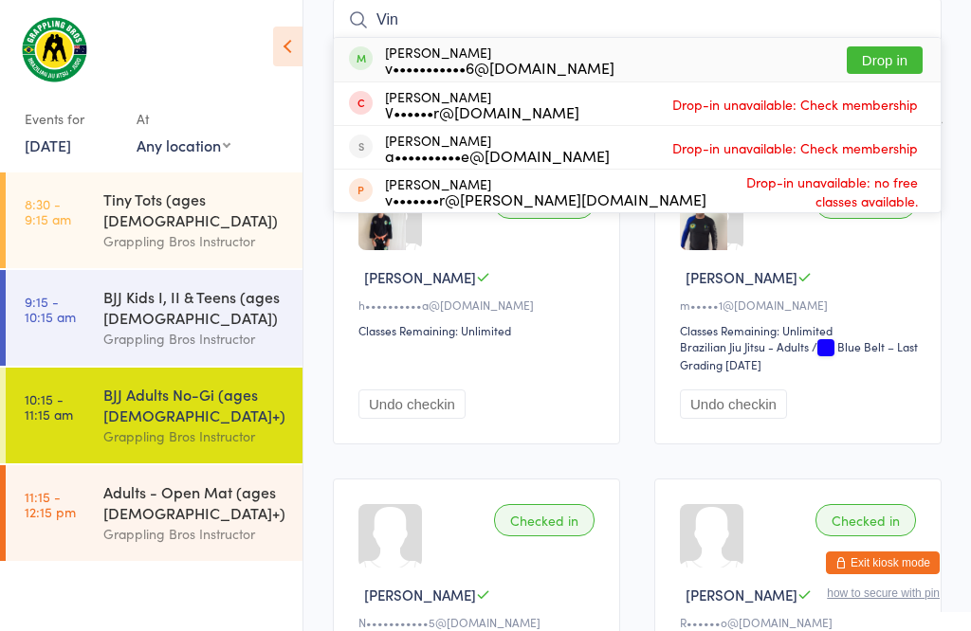
type input "Vin"
click at [898, 58] on button "Drop in" at bounding box center [885, 59] width 76 height 27
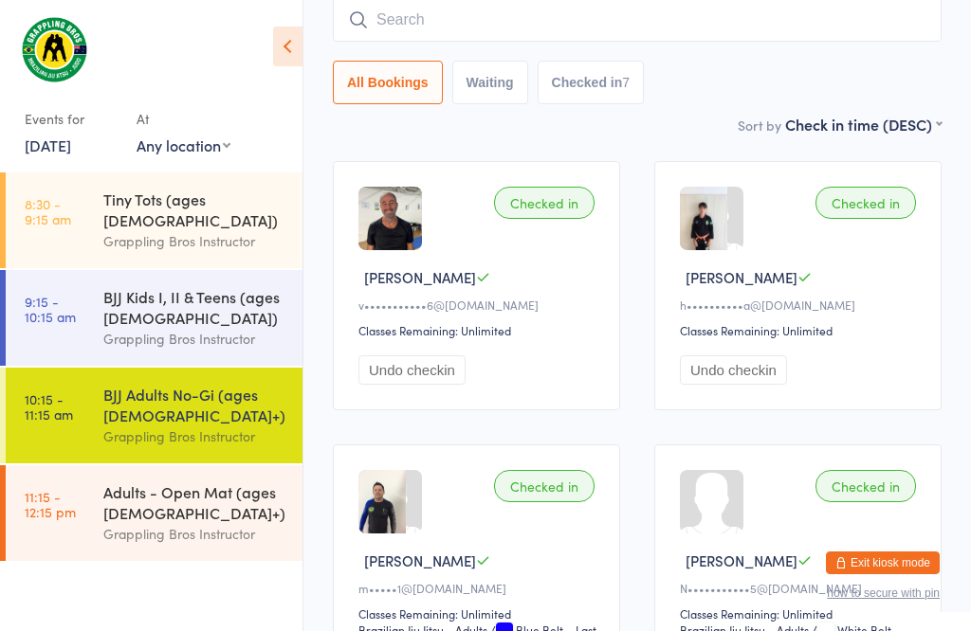
click at [191, 290] on div "BJJ Kids I, II & Teens (ages [DEMOGRAPHIC_DATA])" at bounding box center [194, 307] width 183 height 42
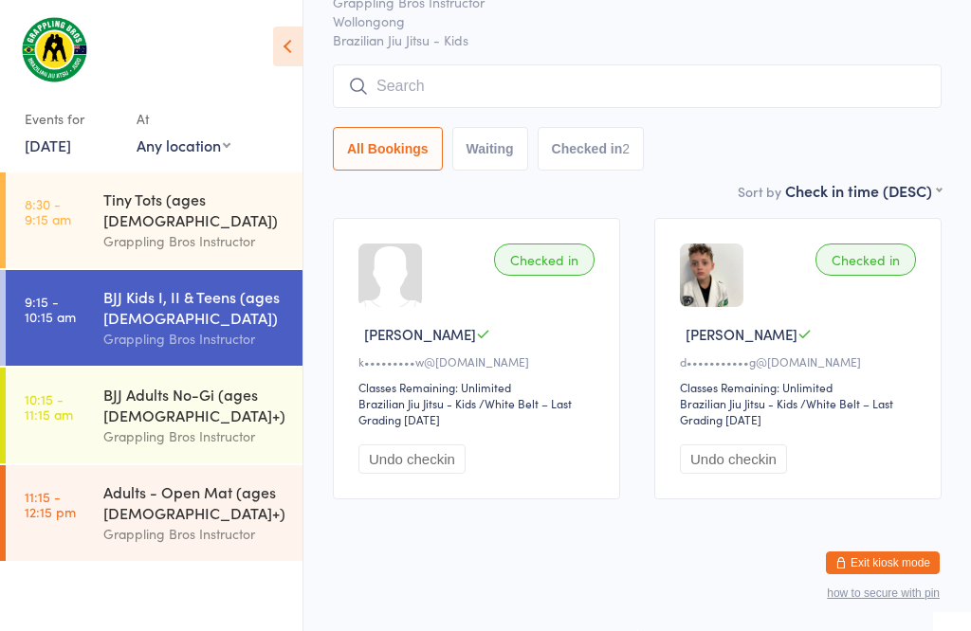
scroll to position [1, 0]
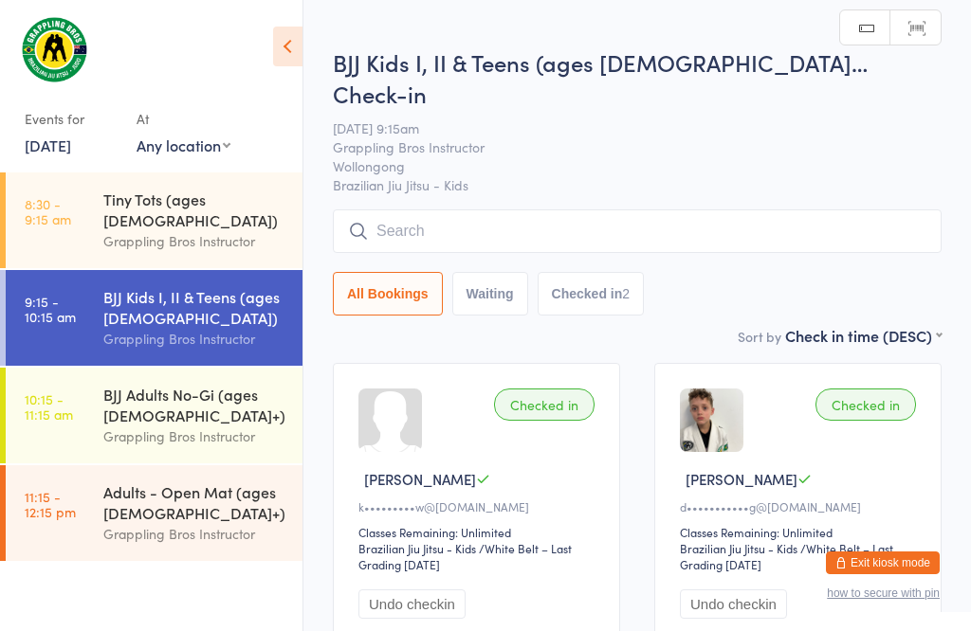
click at [446, 210] on input "search" at bounding box center [637, 232] width 609 height 44
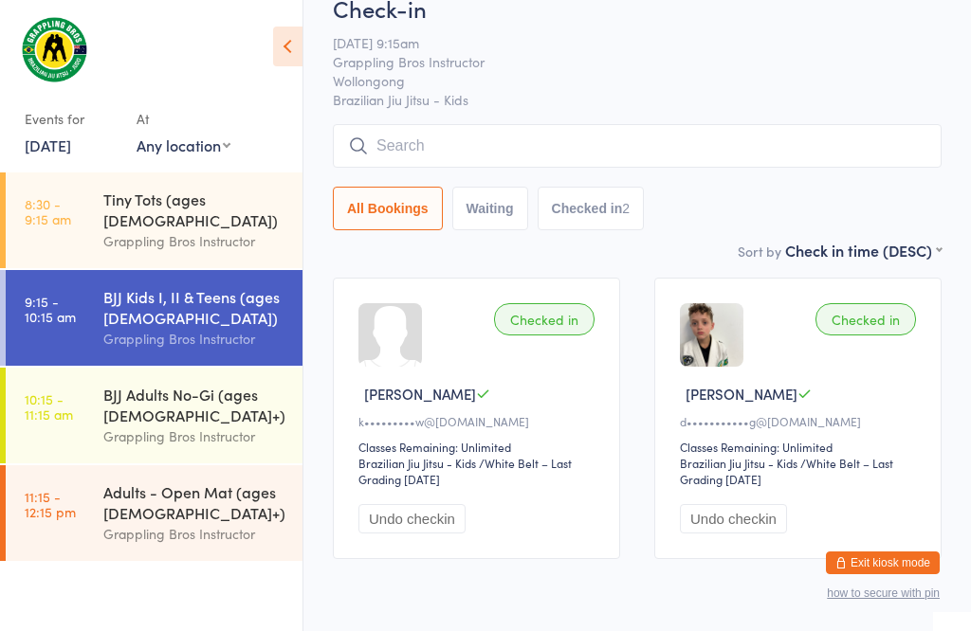
scroll to position [181, 0]
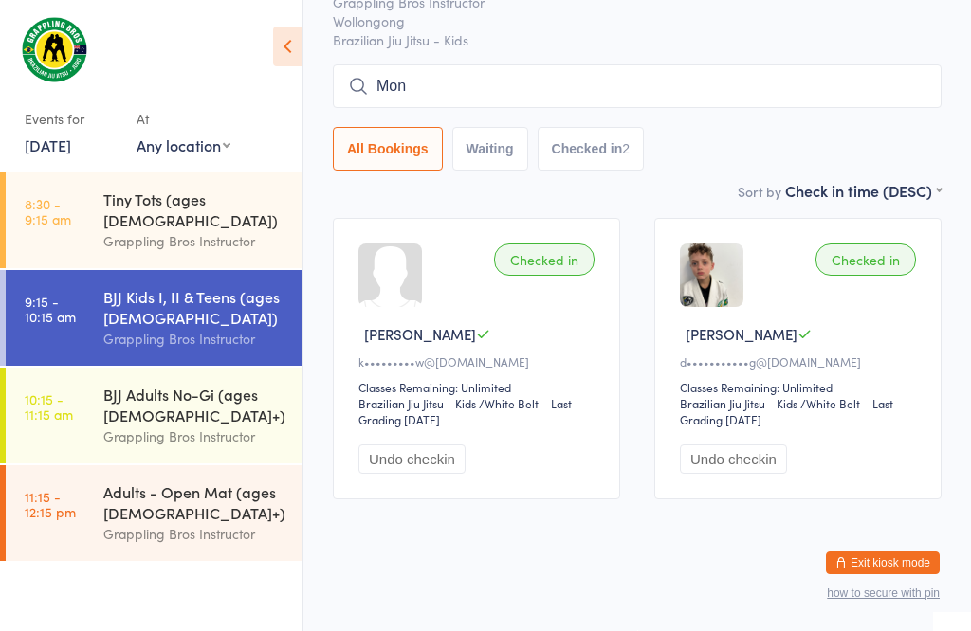
type input "Mon"
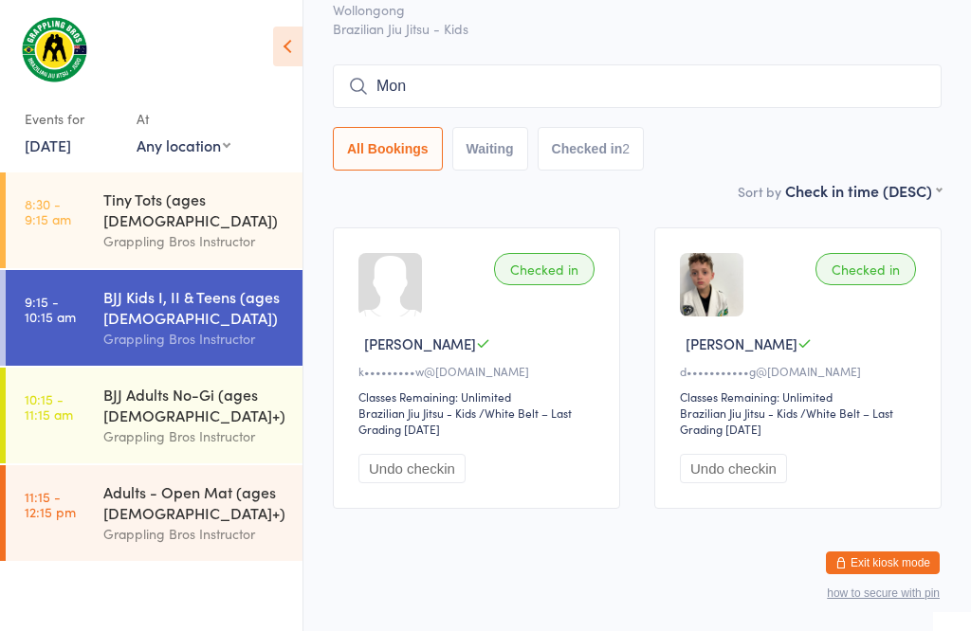
click at [168, 403] on div "BJJ Adults No-Gi (ages [DEMOGRAPHIC_DATA]+)" at bounding box center [194, 405] width 183 height 42
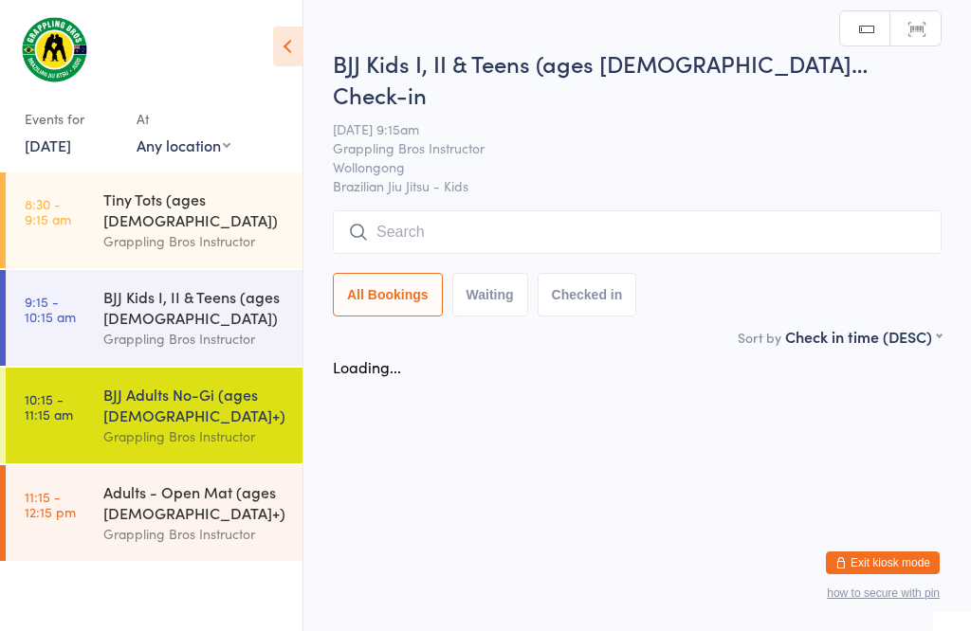
scroll to position [1, 0]
